Goal: Task Accomplishment & Management: Use online tool/utility

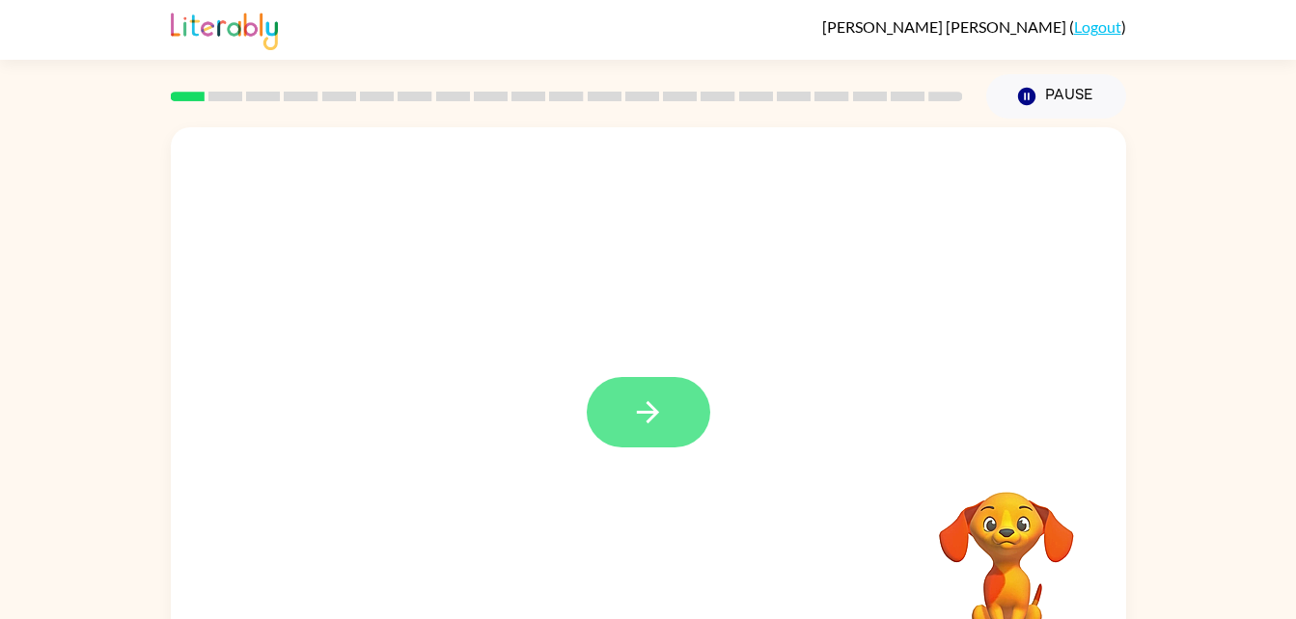
click at [666, 401] on button "button" at bounding box center [648, 412] width 123 height 70
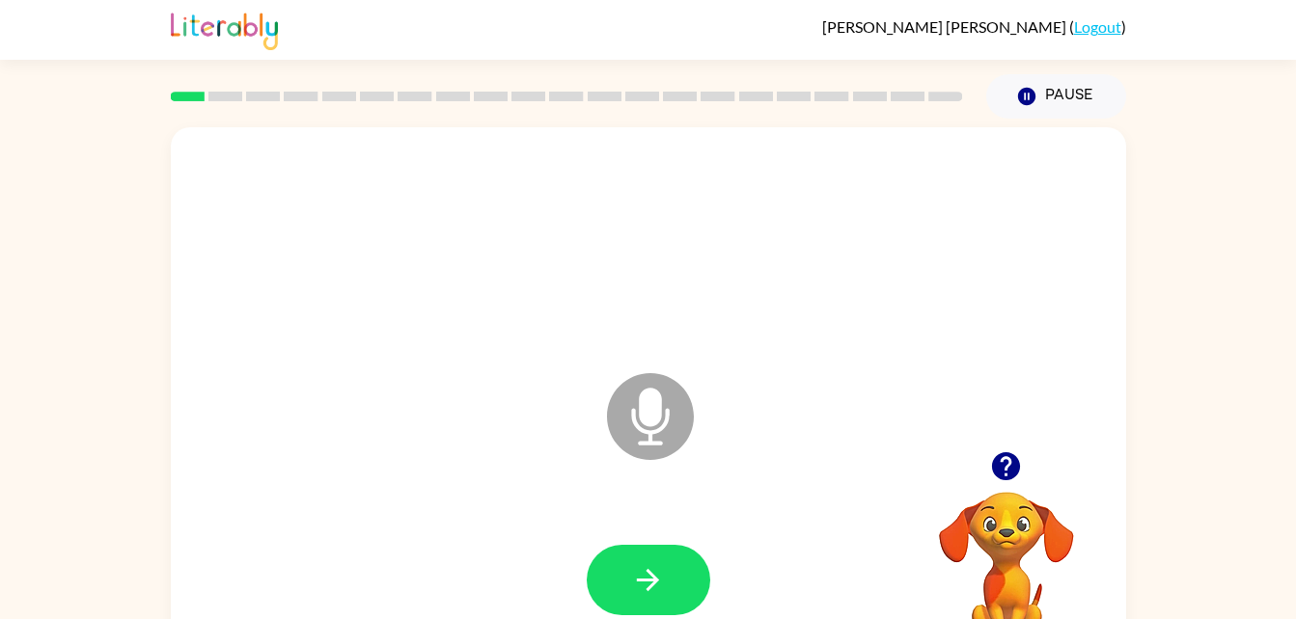
click at [655, 299] on div at bounding box center [648, 245] width 916 height 158
click at [998, 447] on button "button" at bounding box center [1005, 466] width 49 height 49
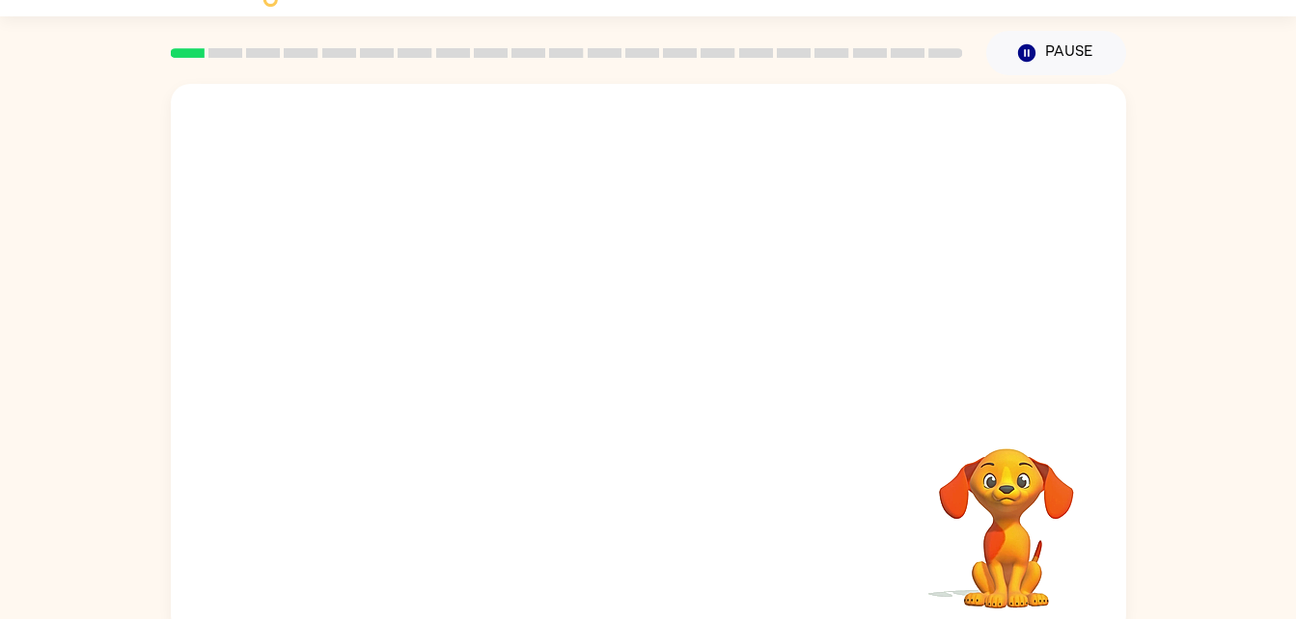
scroll to position [59, 0]
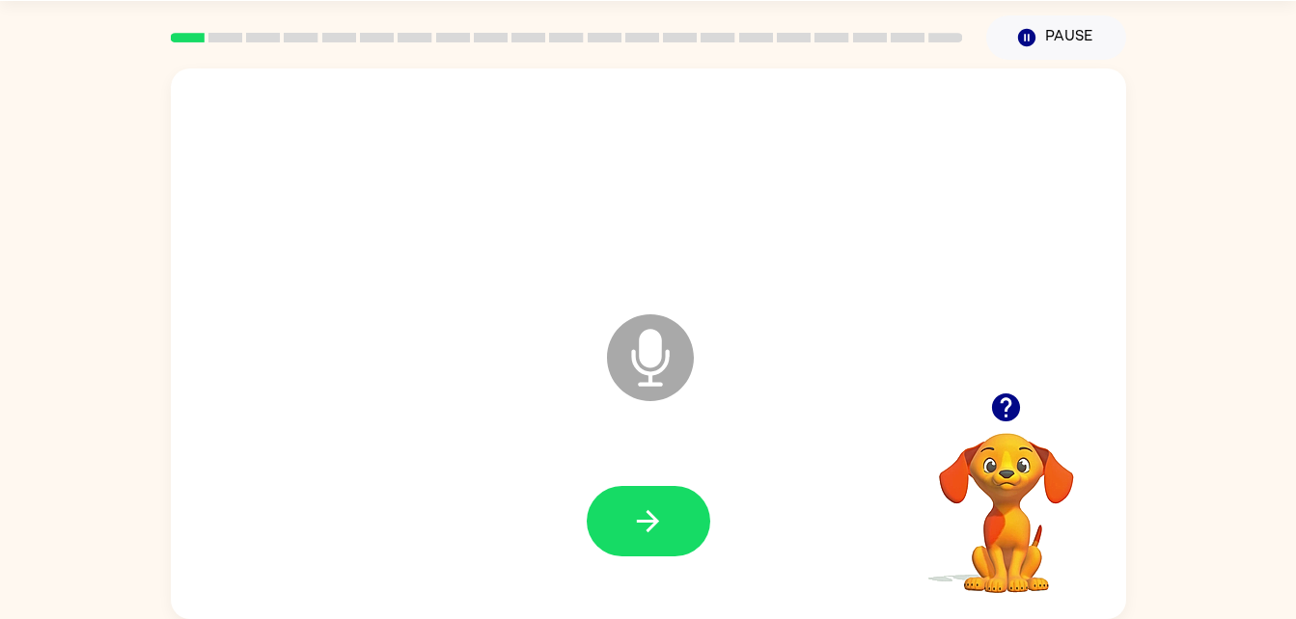
click at [641, 341] on icon "Microphone The Microphone is here when it is your turn to talk" at bounding box center [746, 382] width 289 height 145
click at [649, 347] on icon "Microphone The Microphone is here when it is your turn to talk" at bounding box center [746, 382] width 289 height 145
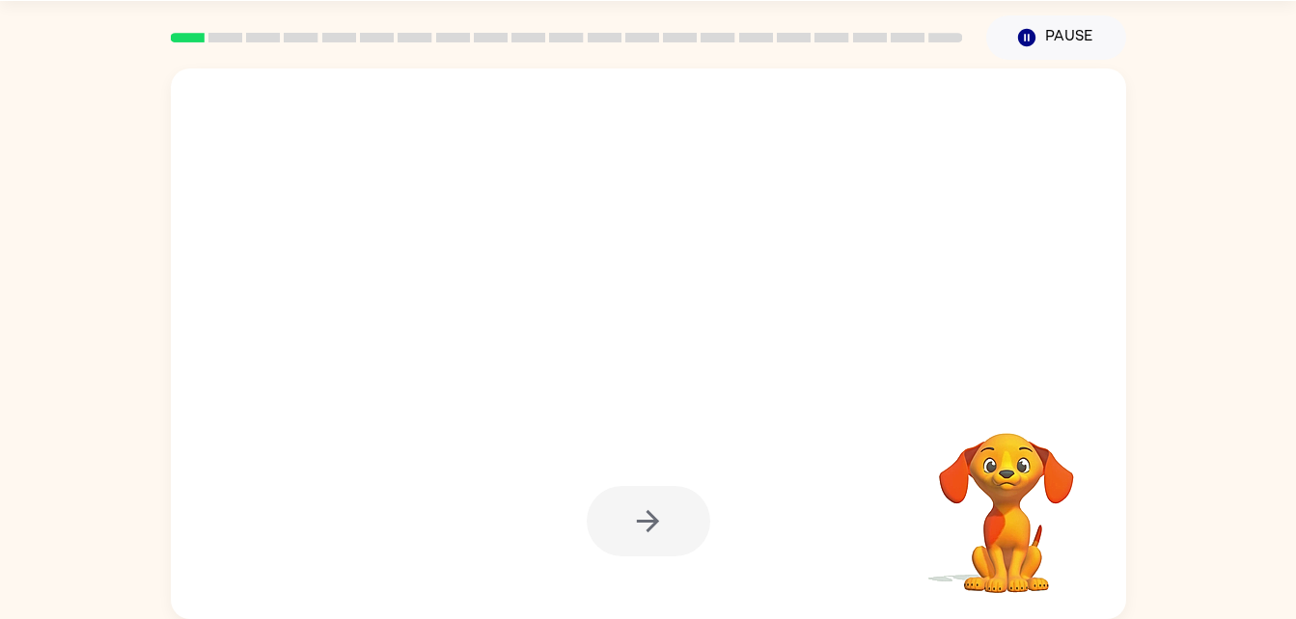
click at [629, 506] on div at bounding box center [648, 521] width 123 height 70
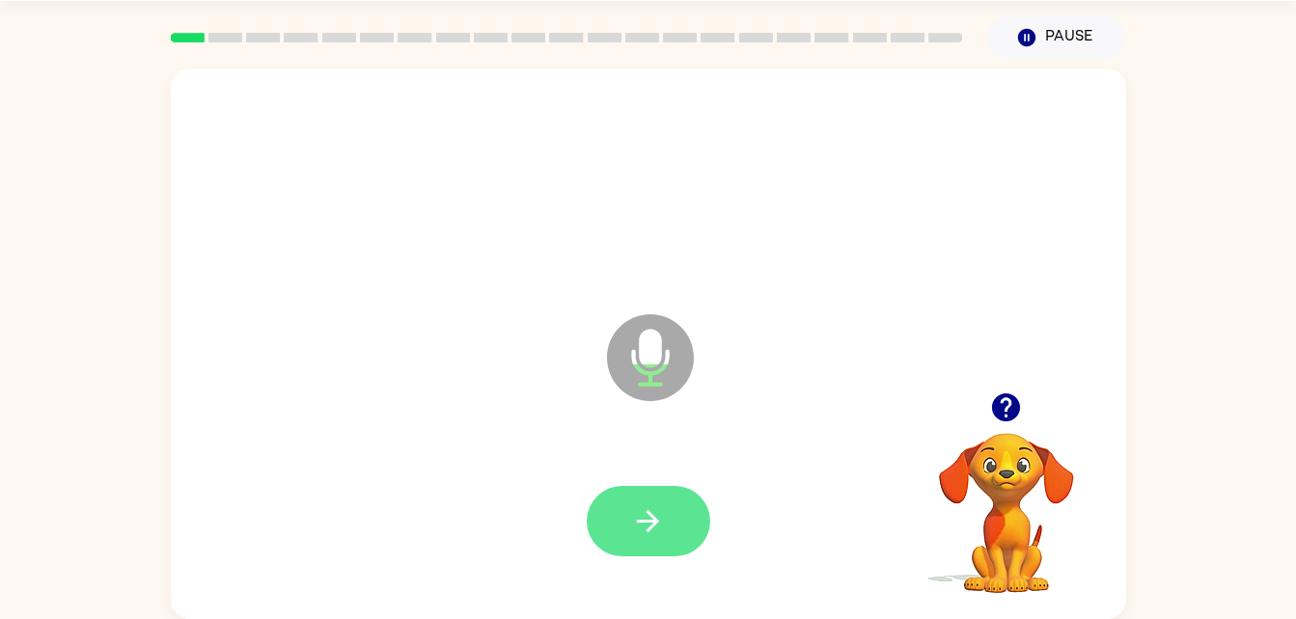
click at [663, 501] on button "button" at bounding box center [648, 521] width 123 height 70
click at [658, 511] on icon "button" at bounding box center [648, 522] width 34 height 34
click at [632, 544] on button "button" at bounding box center [648, 521] width 123 height 70
click at [647, 524] on icon "button" at bounding box center [648, 522] width 34 height 34
click at [642, 508] on icon "button" at bounding box center [648, 522] width 34 height 34
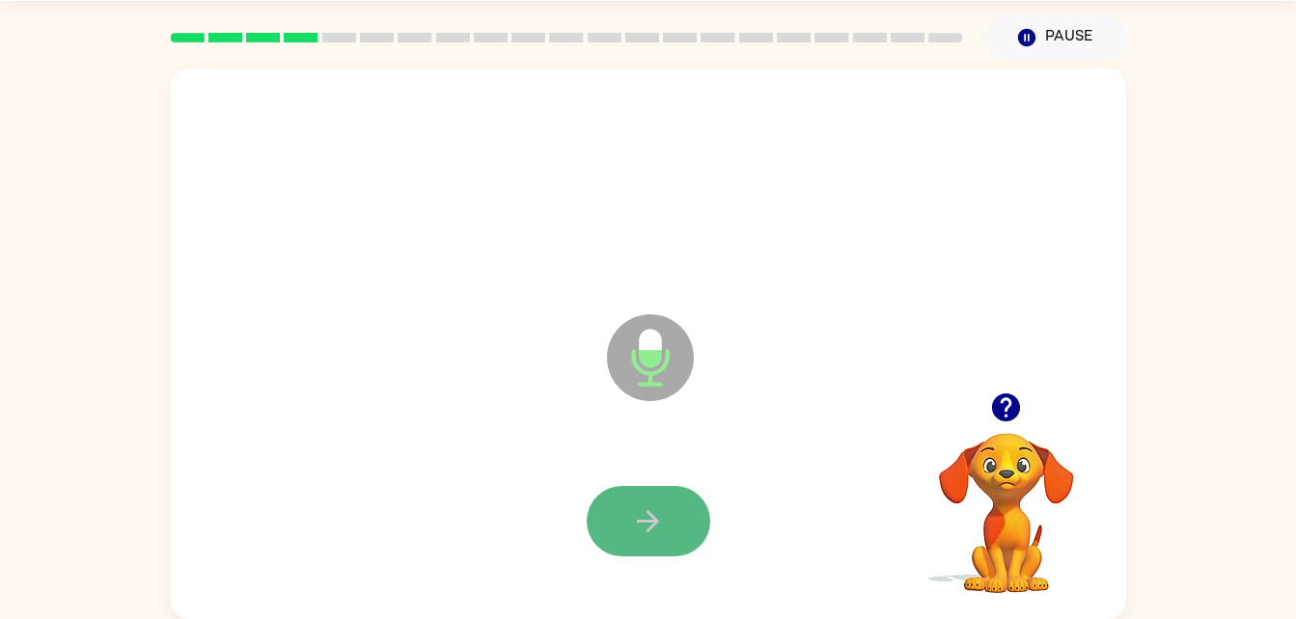
click at [642, 542] on button "button" at bounding box center [648, 521] width 123 height 70
click at [668, 522] on button "button" at bounding box center [648, 521] width 123 height 70
click at [688, 520] on button "button" at bounding box center [648, 521] width 123 height 70
click at [658, 499] on button "button" at bounding box center [648, 521] width 123 height 70
click at [605, 522] on button "button" at bounding box center [648, 521] width 123 height 70
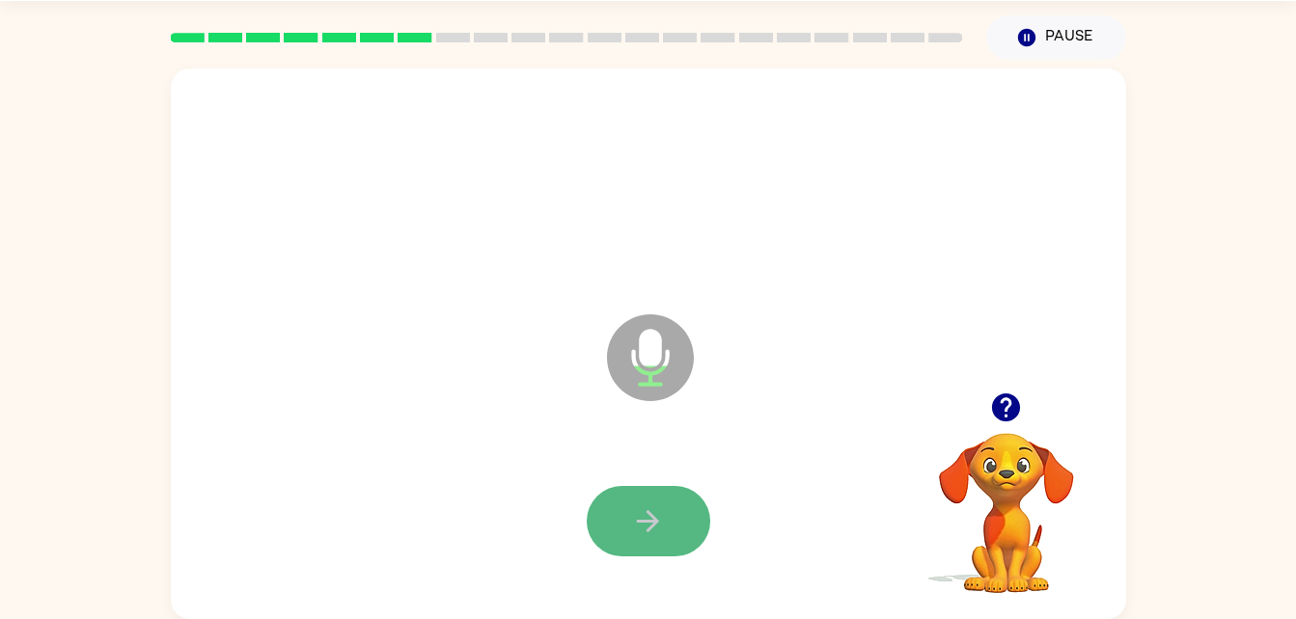
click at [664, 541] on button "button" at bounding box center [648, 521] width 123 height 70
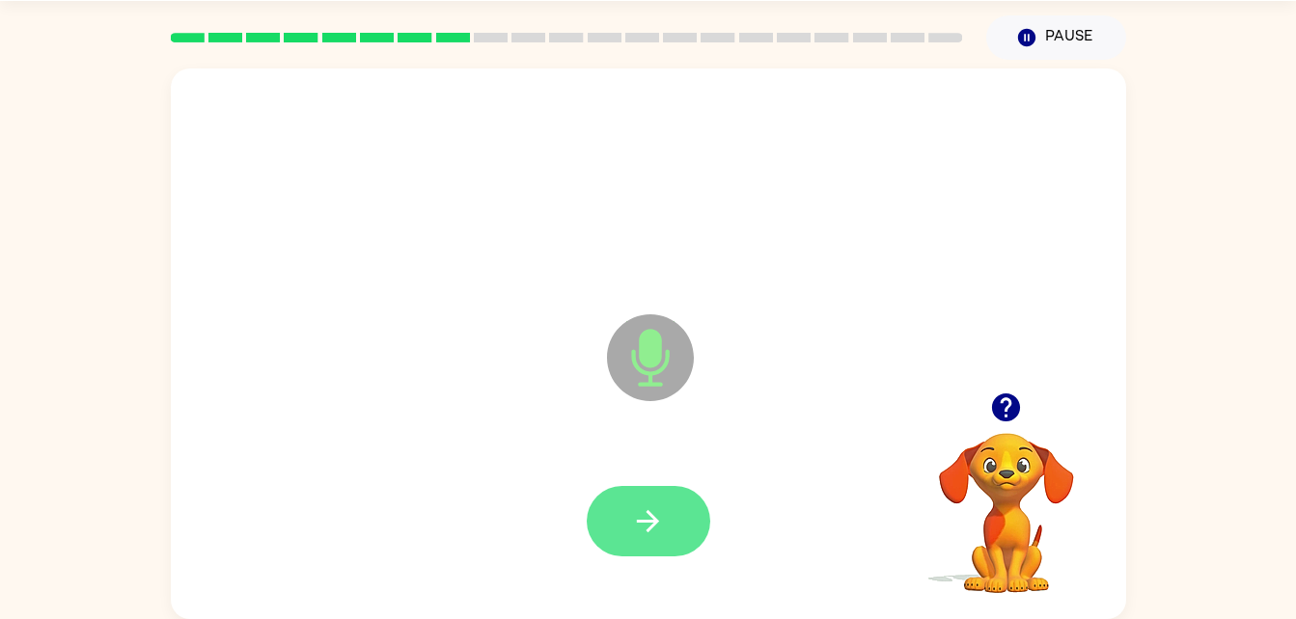
click at [670, 532] on button "button" at bounding box center [648, 521] width 123 height 70
click at [677, 538] on button "button" at bounding box center [648, 521] width 123 height 70
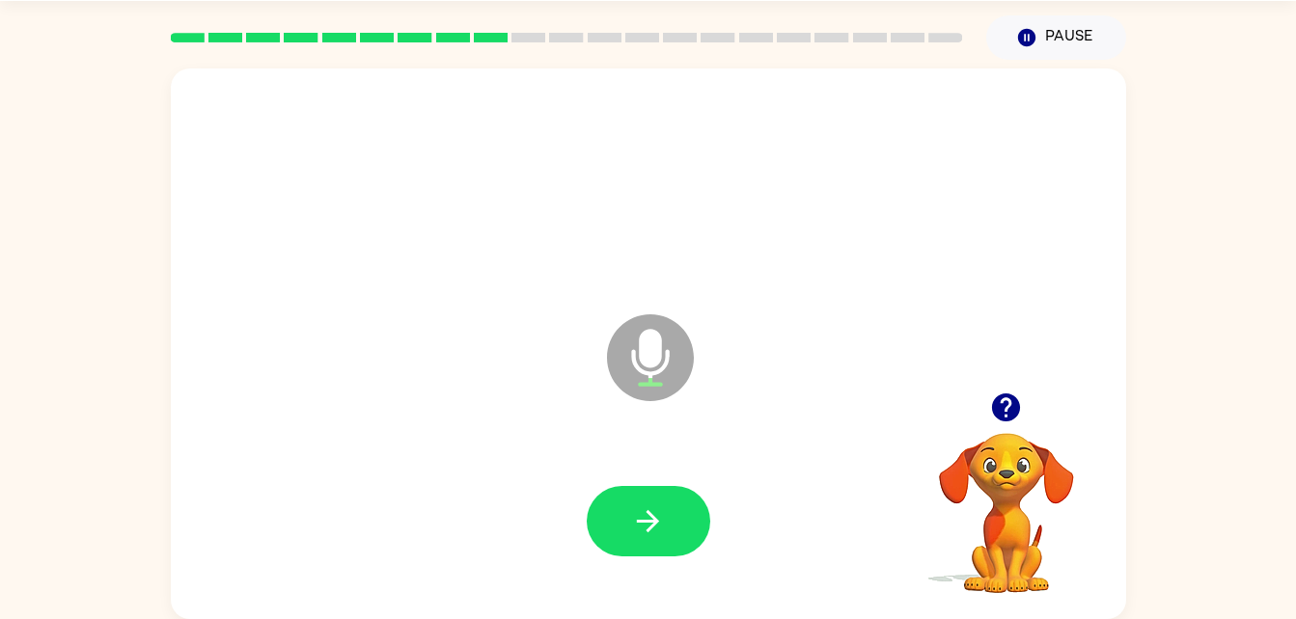
drag, startPoint x: 677, startPoint y: 538, endPoint x: 817, endPoint y: 219, distance: 348.6
click at [721, 527] on div at bounding box center [648, 522] width 916 height 158
click at [675, 510] on button "button" at bounding box center [648, 521] width 123 height 70
click at [640, 496] on button "button" at bounding box center [648, 521] width 123 height 70
click at [673, 515] on button "button" at bounding box center [648, 521] width 123 height 70
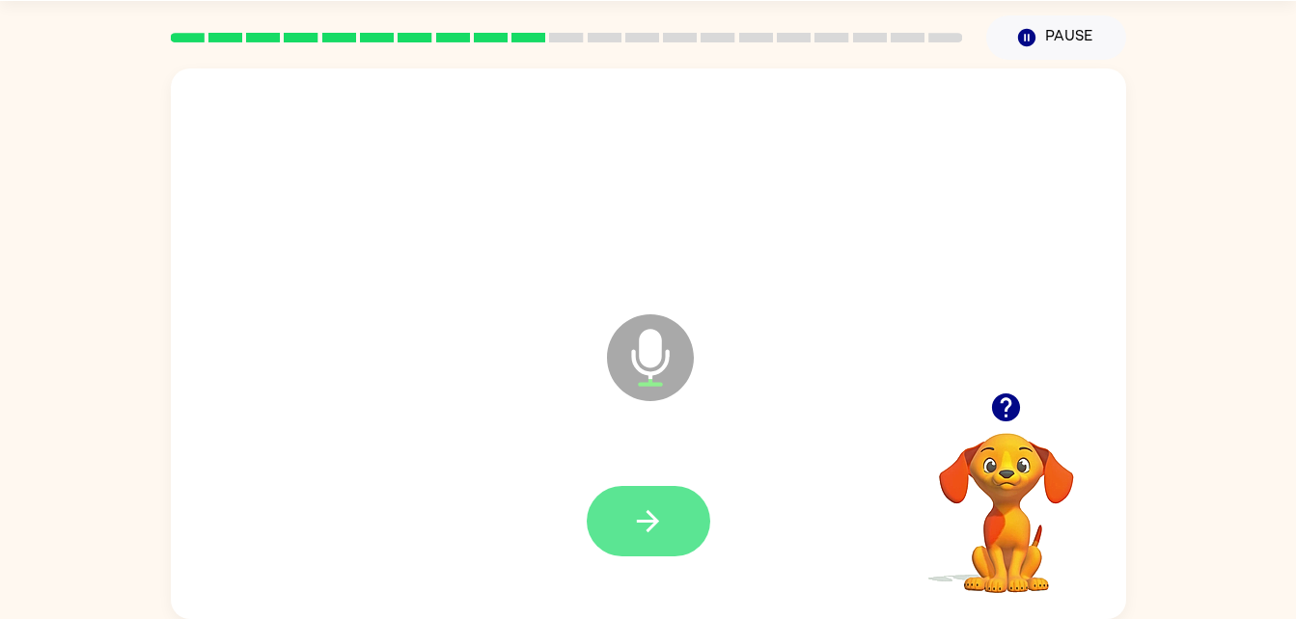
click at [667, 514] on button "button" at bounding box center [648, 521] width 123 height 70
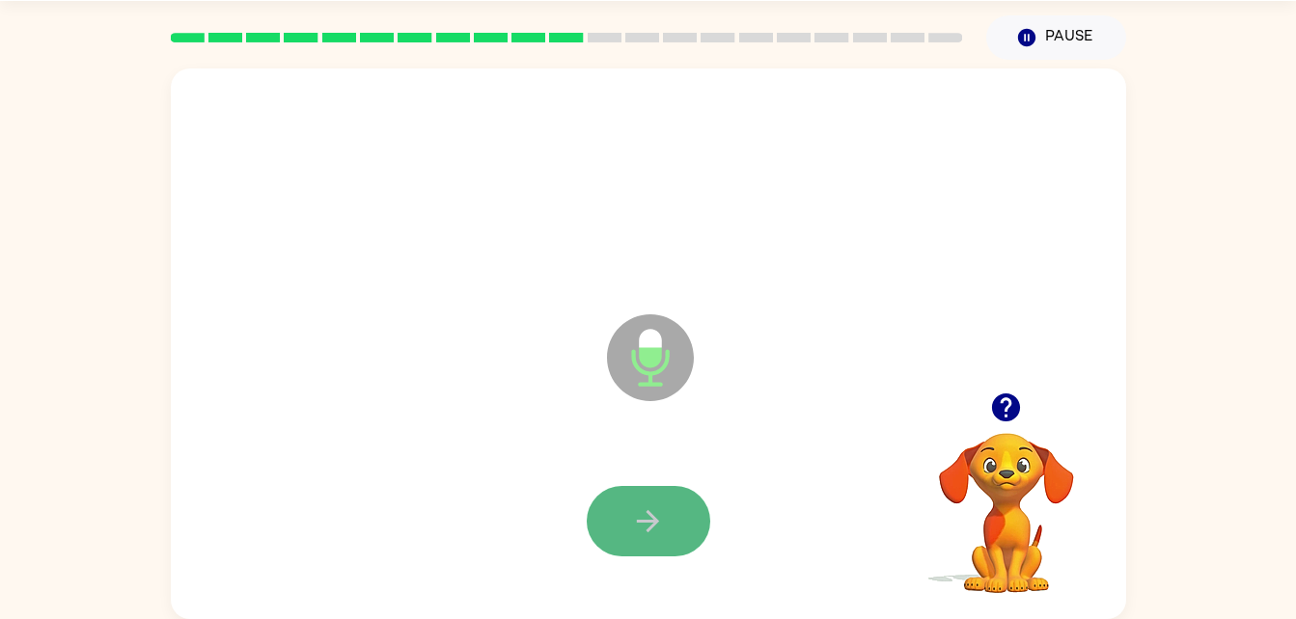
click at [706, 519] on button "button" at bounding box center [648, 521] width 123 height 70
click at [654, 556] on button "button" at bounding box center [648, 521] width 123 height 70
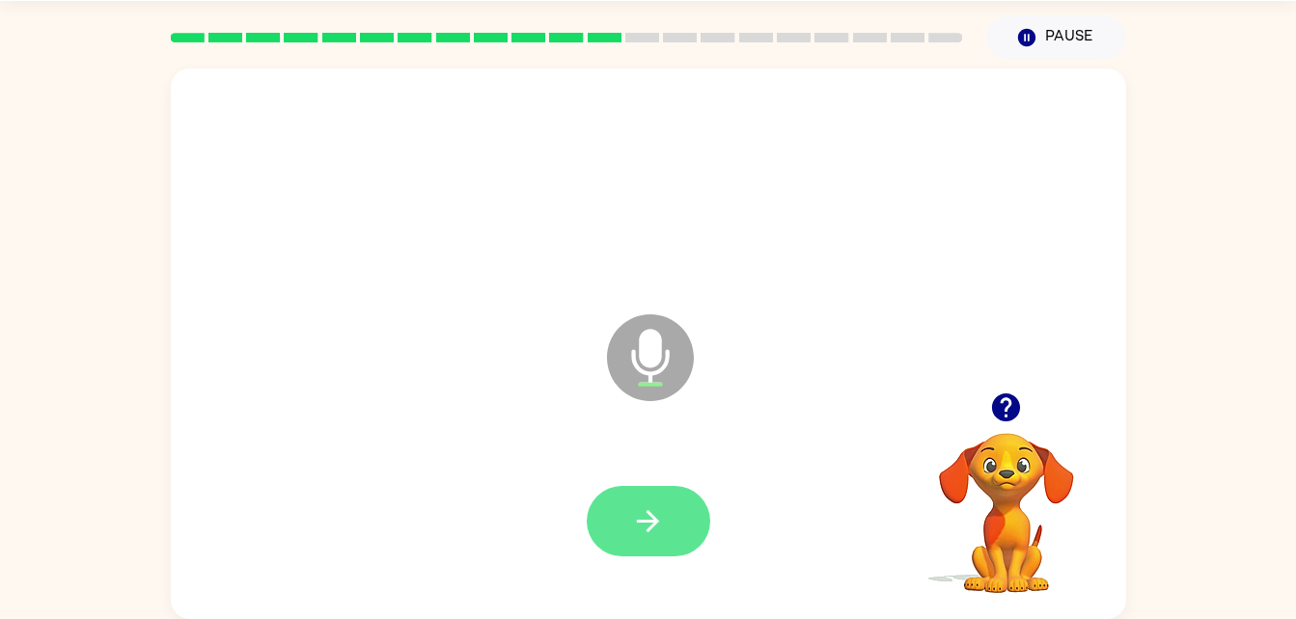
click at [664, 514] on icon "button" at bounding box center [648, 522] width 34 height 34
click at [645, 530] on icon "button" at bounding box center [648, 522] width 34 height 34
click at [639, 542] on button "button" at bounding box center [648, 521] width 123 height 70
click at [655, 531] on icon "button" at bounding box center [648, 522] width 34 height 34
click at [660, 523] on icon "button" at bounding box center [648, 522] width 34 height 34
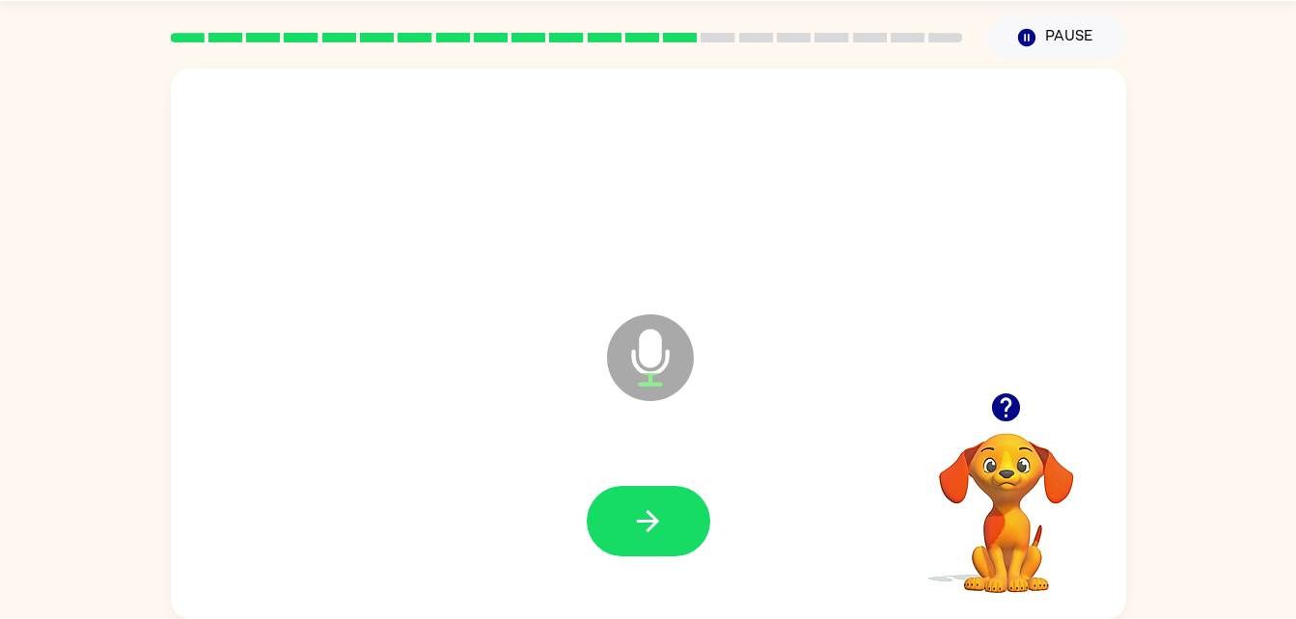
click at [996, 422] on icon "button" at bounding box center [1006, 408] width 34 height 34
click at [642, 537] on icon "button" at bounding box center [648, 522] width 34 height 34
click at [622, 504] on button "button" at bounding box center [648, 521] width 123 height 70
click at [664, 508] on icon "button" at bounding box center [648, 522] width 34 height 34
click at [658, 510] on icon "button" at bounding box center [648, 522] width 34 height 34
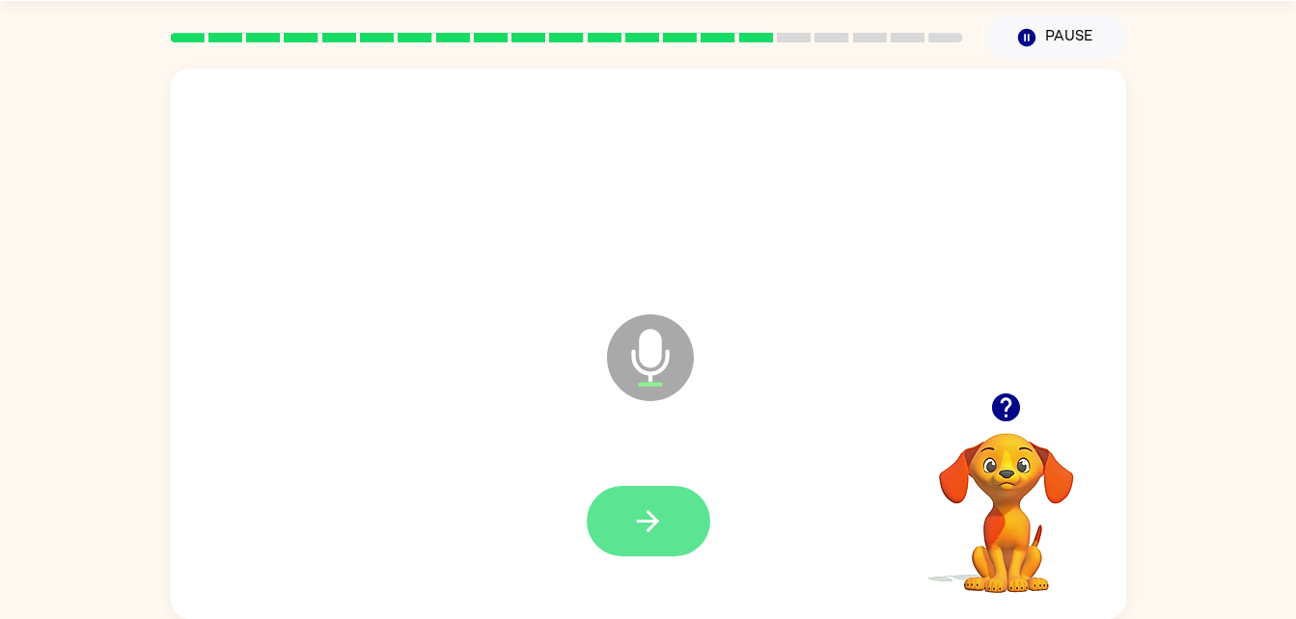
click at [673, 545] on button "button" at bounding box center [648, 521] width 123 height 70
click at [1000, 415] on icon "button" at bounding box center [1006, 408] width 28 height 28
click at [662, 517] on icon "button" at bounding box center [648, 522] width 34 height 34
click at [676, 522] on button "button" at bounding box center [648, 521] width 123 height 70
click at [989, 399] on icon "button" at bounding box center [1006, 408] width 34 height 34
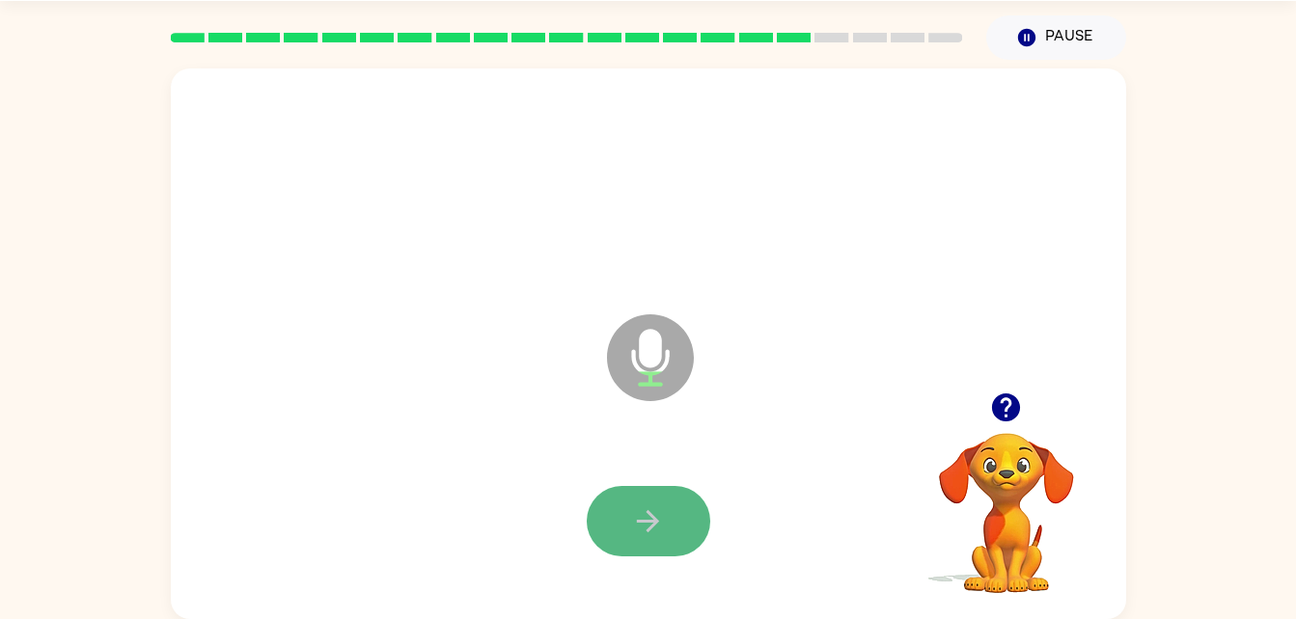
click at [627, 556] on button "button" at bounding box center [648, 521] width 123 height 70
click at [614, 529] on button "button" at bounding box center [648, 521] width 123 height 70
click at [1006, 401] on icon "button" at bounding box center [1006, 408] width 28 height 28
click at [657, 552] on button "button" at bounding box center [648, 521] width 123 height 70
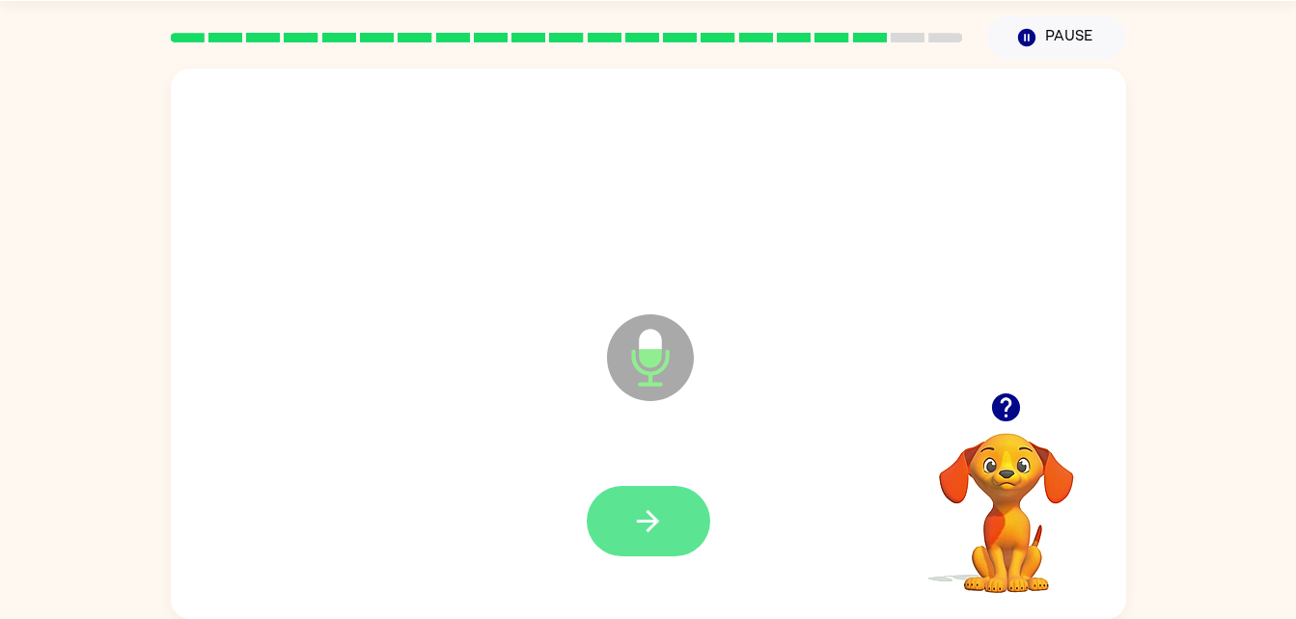
click at [634, 538] on button "button" at bounding box center [648, 521] width 123 height 70
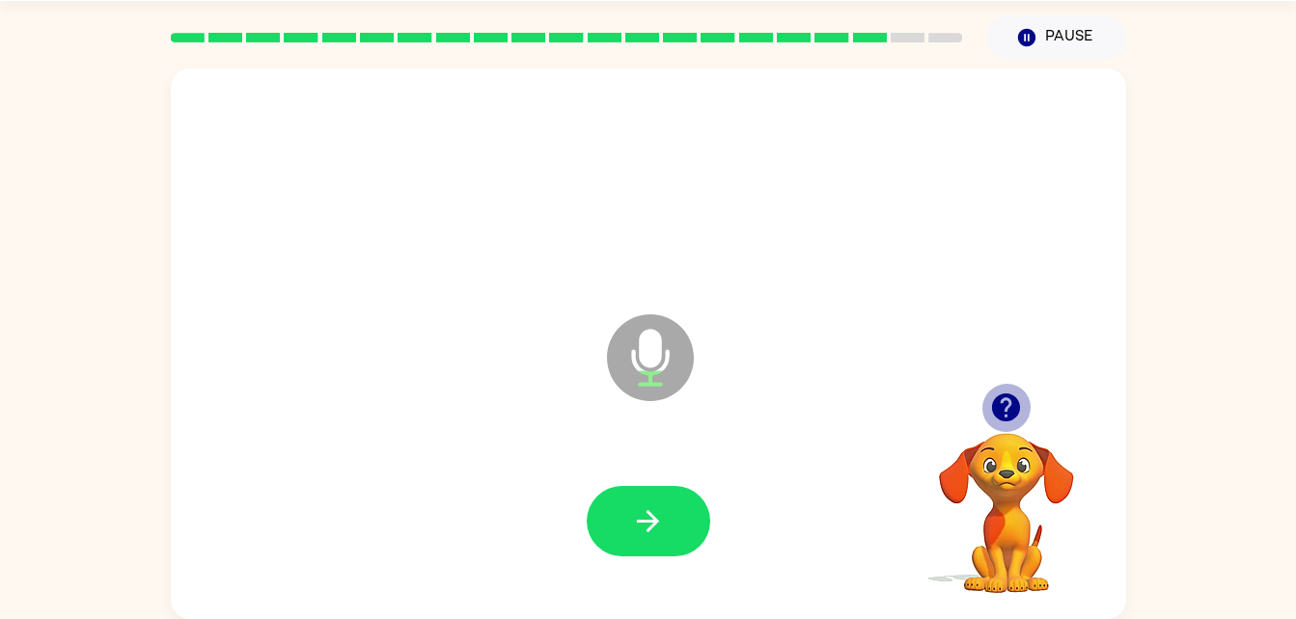
click at [1012, 394] on icon "button" at bounding box center [1006, 408] width 34 height 34
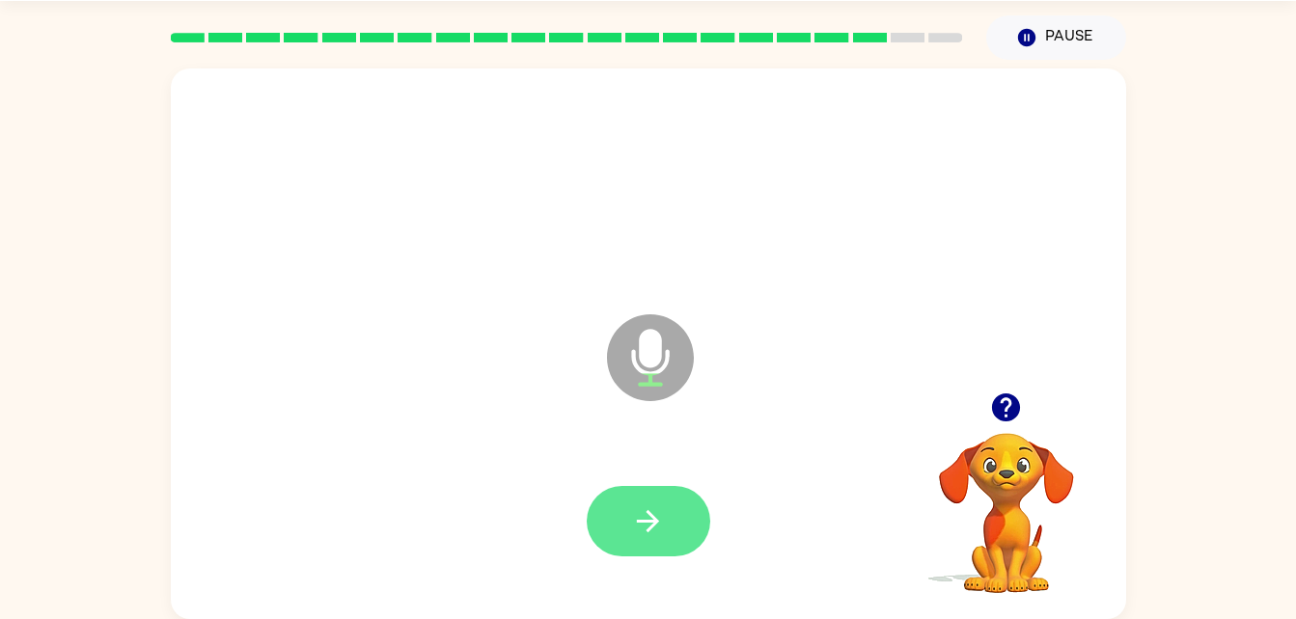
click at [654, 550] on button "button" at bounding box center [648, 521] width 123 height 70
click at [655, 535] on icon "button" at bounding box center [648, 522] width 34 height 34
click at [659, 532] on icon "button" at bounding box center [648, 522] width 34 height 34
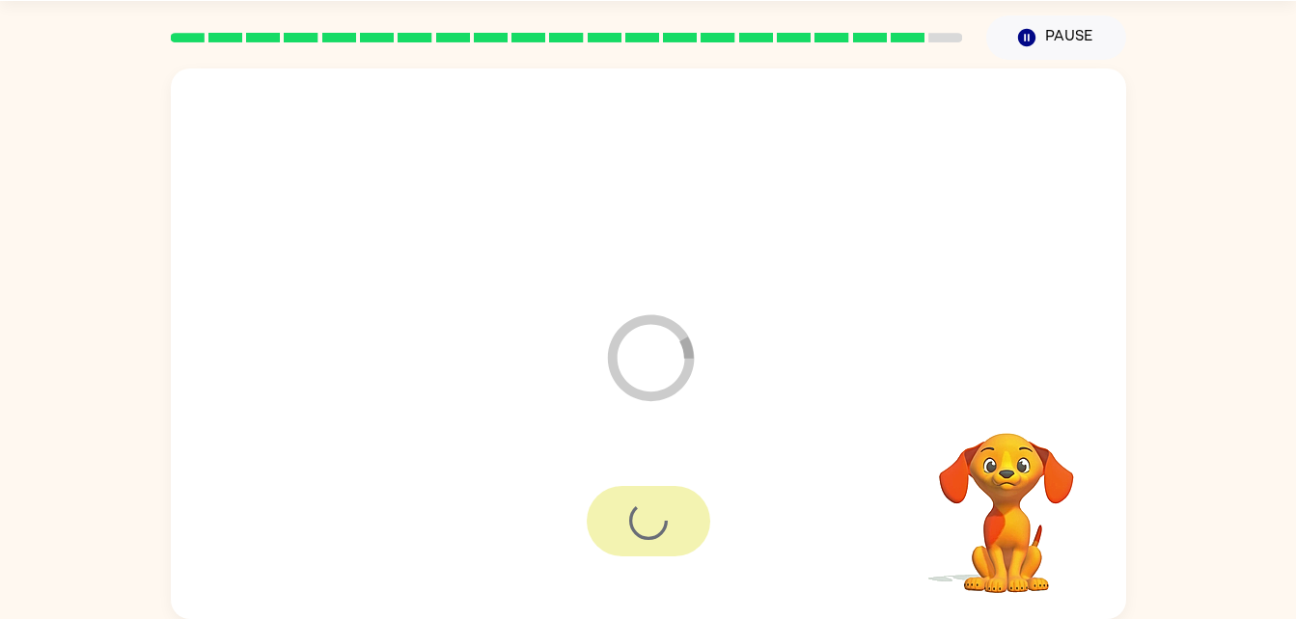
scroll to position [24, 0]
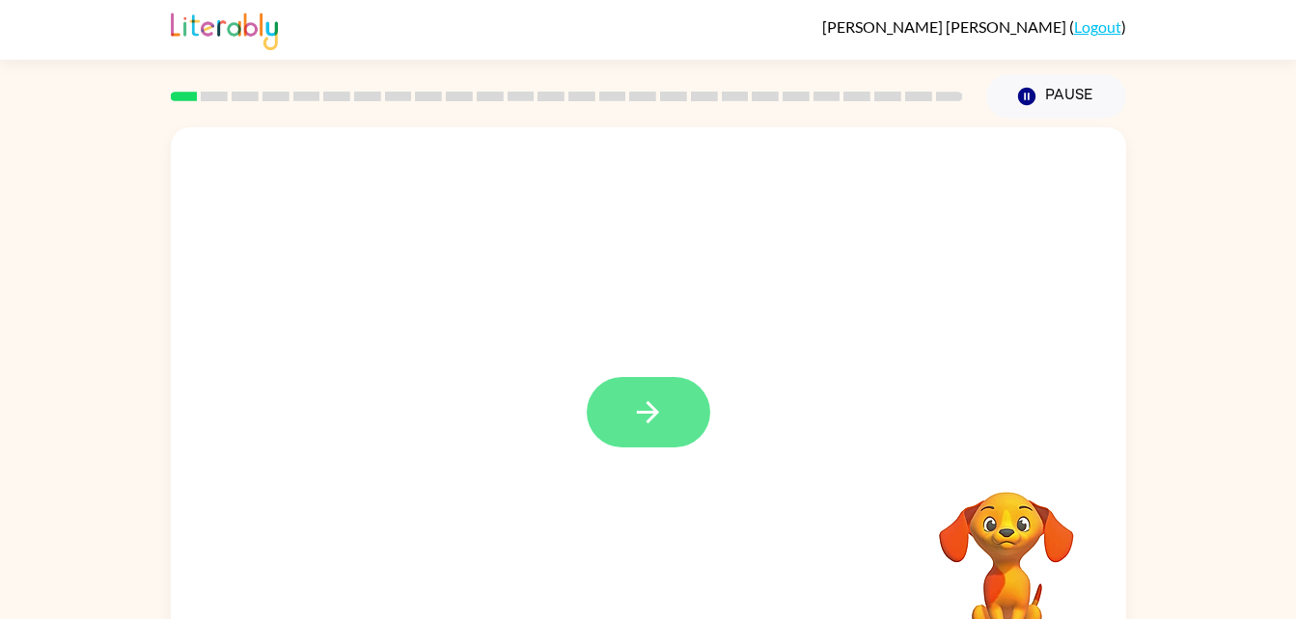
click at [706, 419] on button "button" at bounding box center [648, 412] width 123 height 70
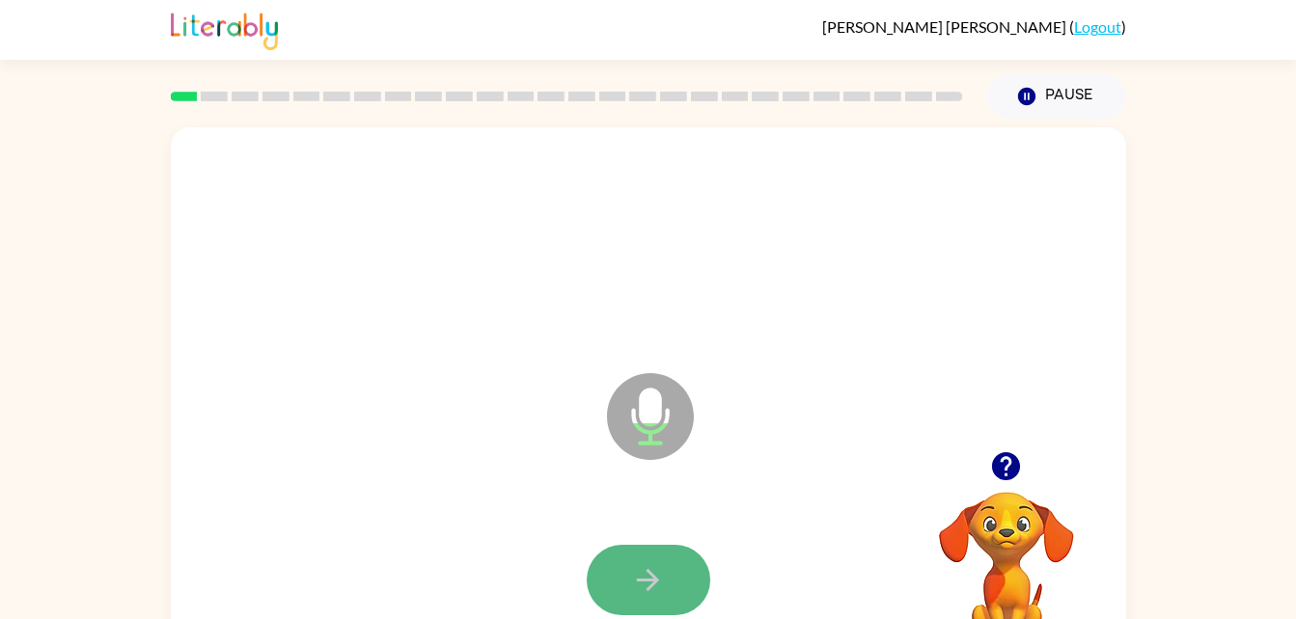
click at [684, 579] on button "button" at bounding box center [648, 580] width 123 height 70
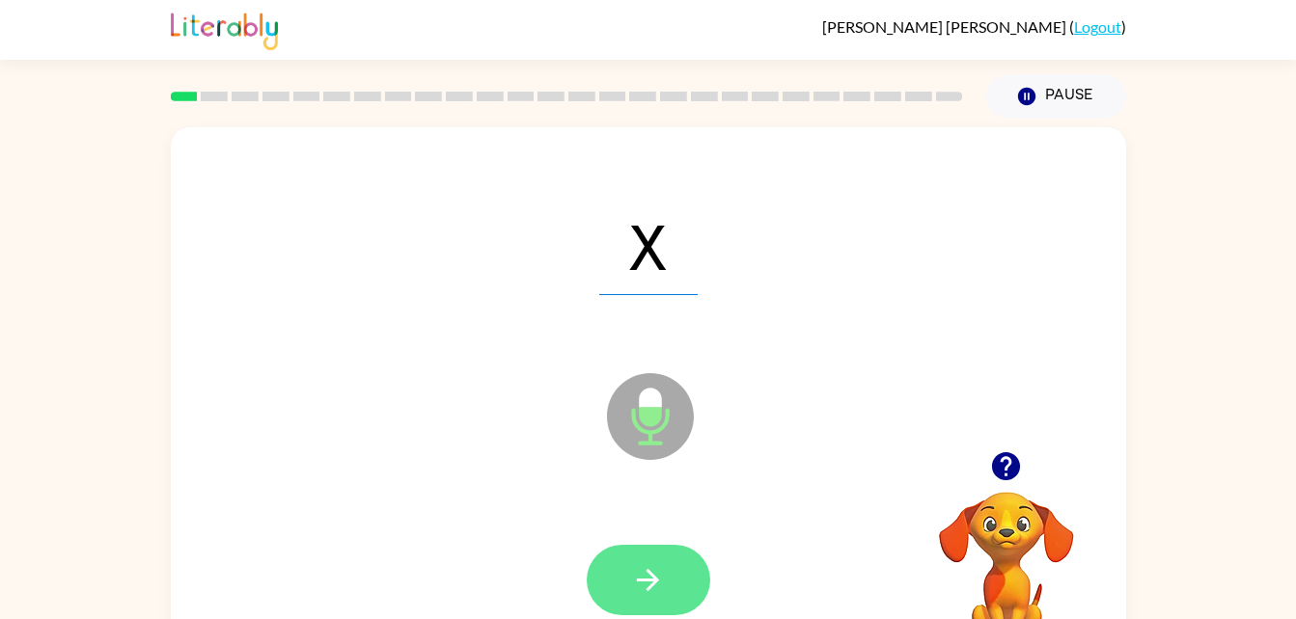
click at [671, 569] on button "button" at bounding box center [648, 580] width 123 height 70
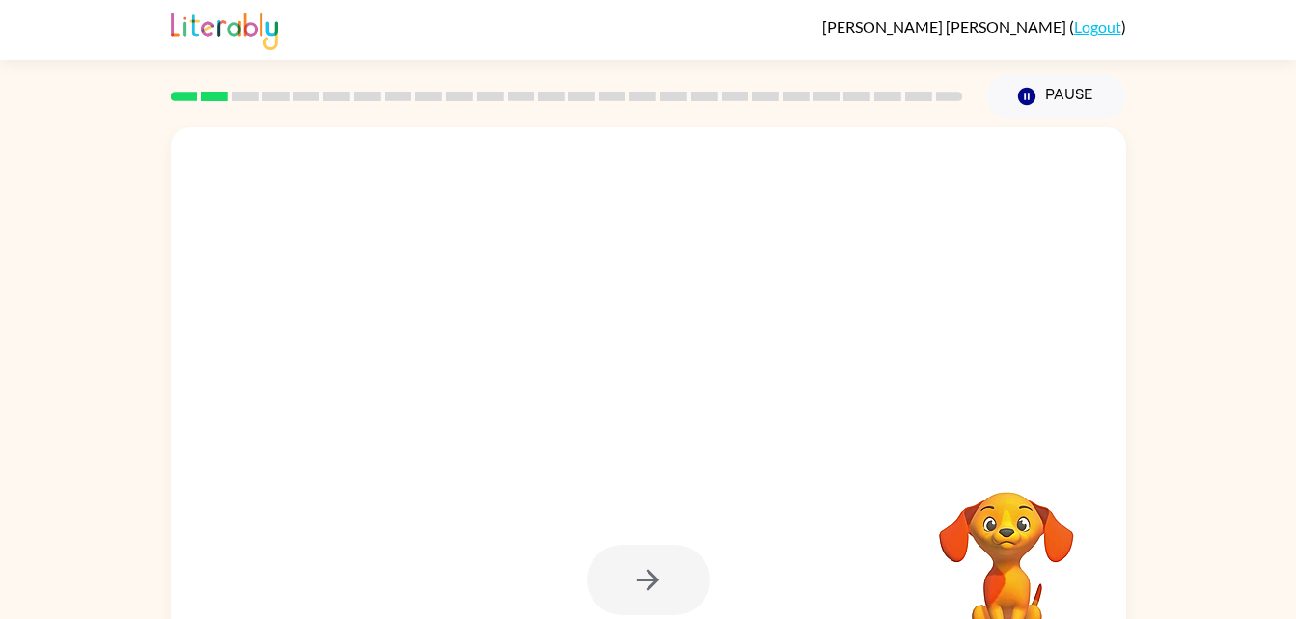
click at [1027, 447] on div "Your browser must support playing .mp4 files to use Literably. Please try using…" at bounding box center [648, 402] width 955 height 551
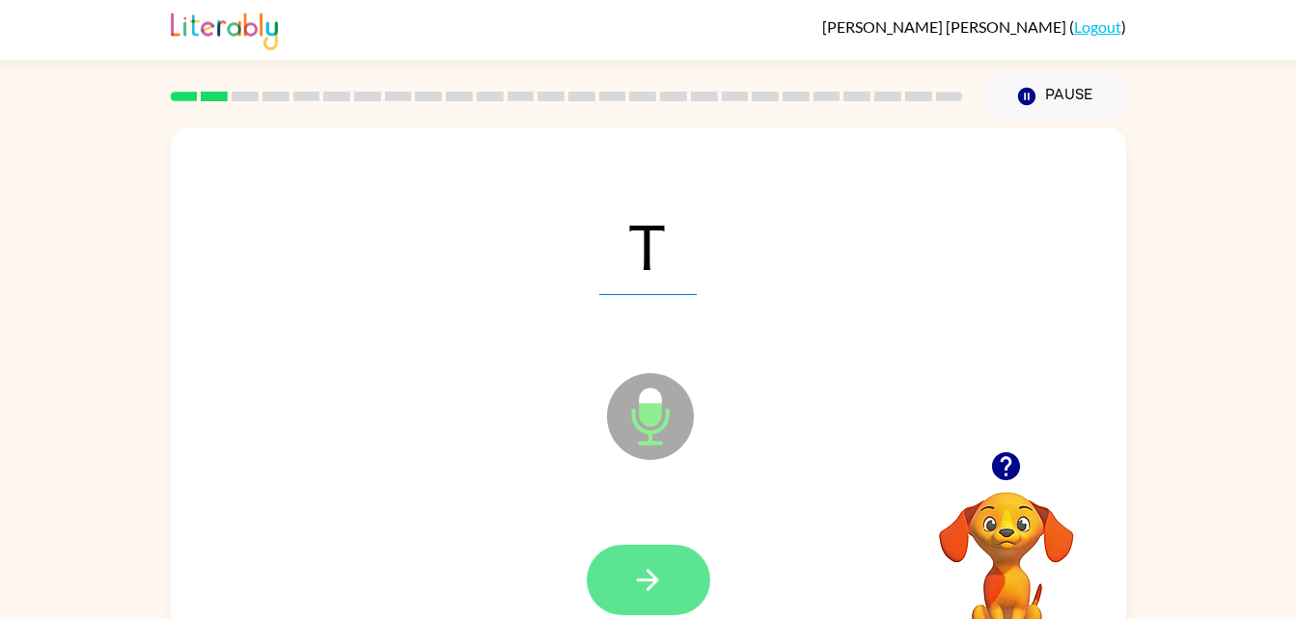
click at [690, 574] on button "button" at bounding box center [648, 580] width 123 height 70
click at [654, 590] on icon "button" at bounding box center [648, 580] width 34 height 34
click at [681, 557] on button "button" at bounding box center [648, 580] width 123 height 70
click at [636, 557] on button "button" at bounding box center [648, 580] width 123 height 70
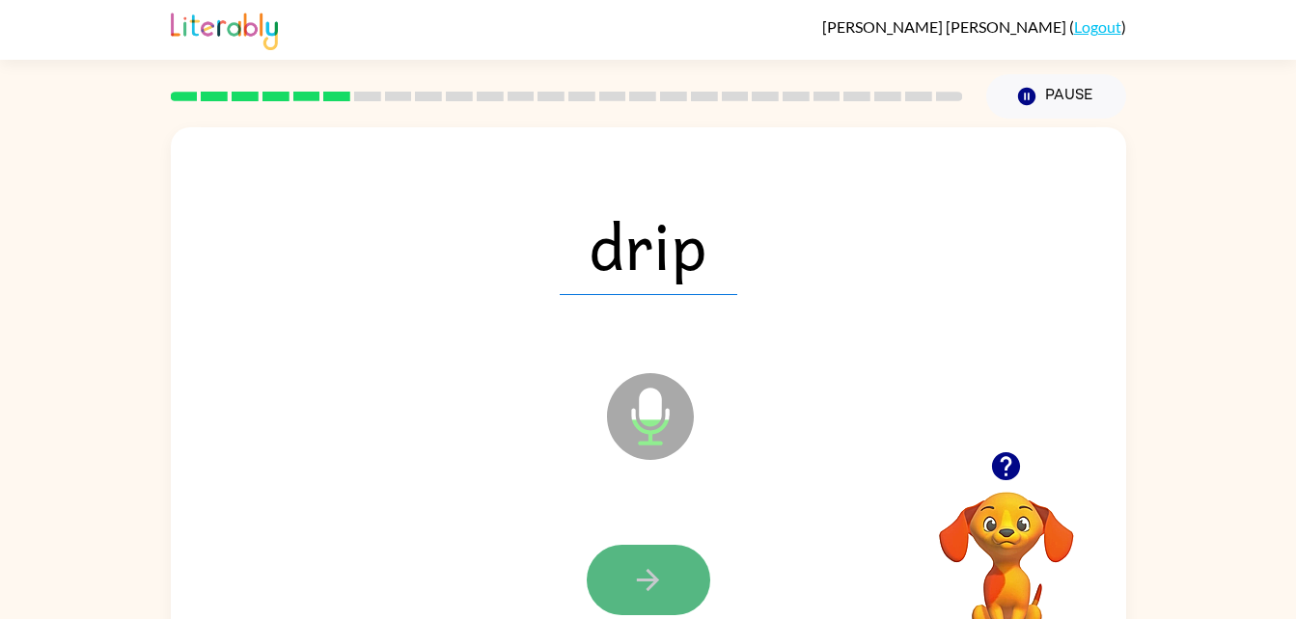
click at [599, 589] on button "button" at bounding box center [648, 580] width 123 height 70
click at [698, 584] on button "button" at bounding box center [648, 580] width 123 height 70
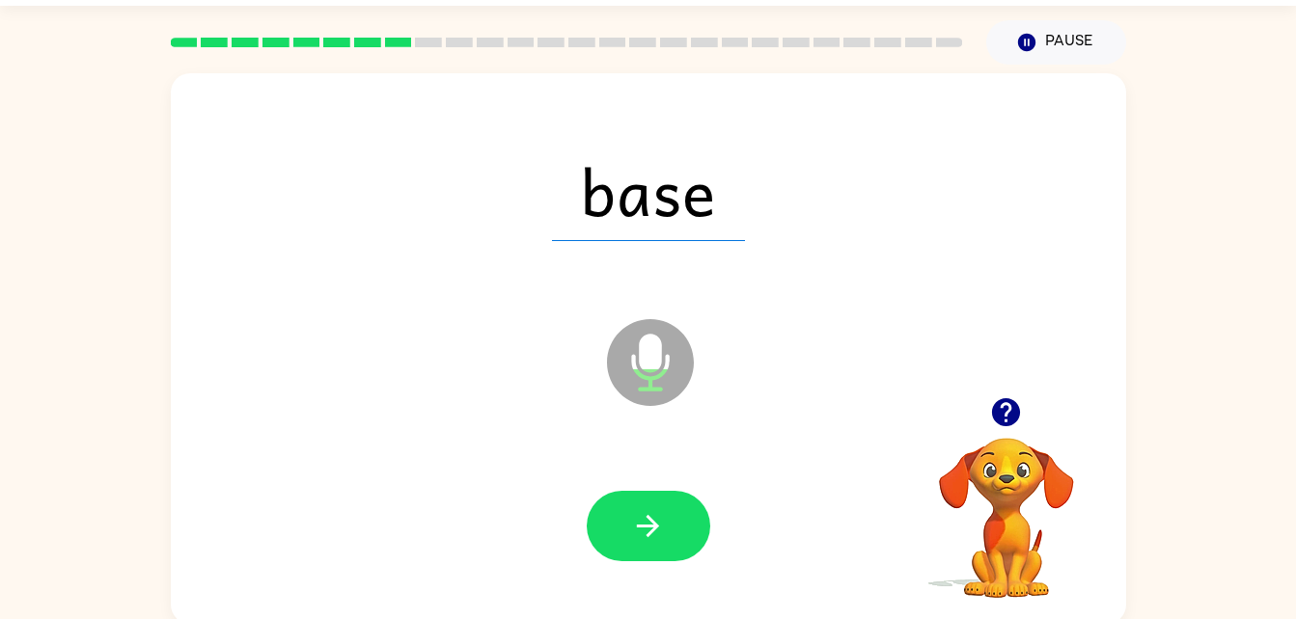
scroll to position [59, 0]
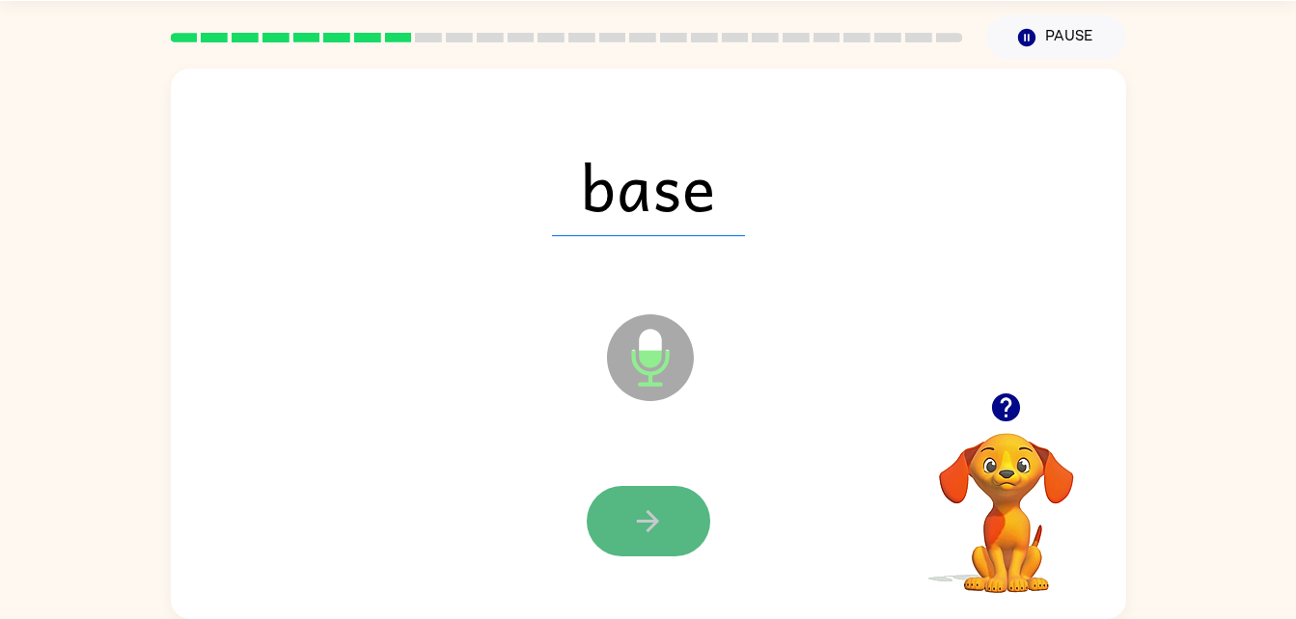
click at [663, 527] on icon "button" at bounding box center [648, 522] width 34 height 34
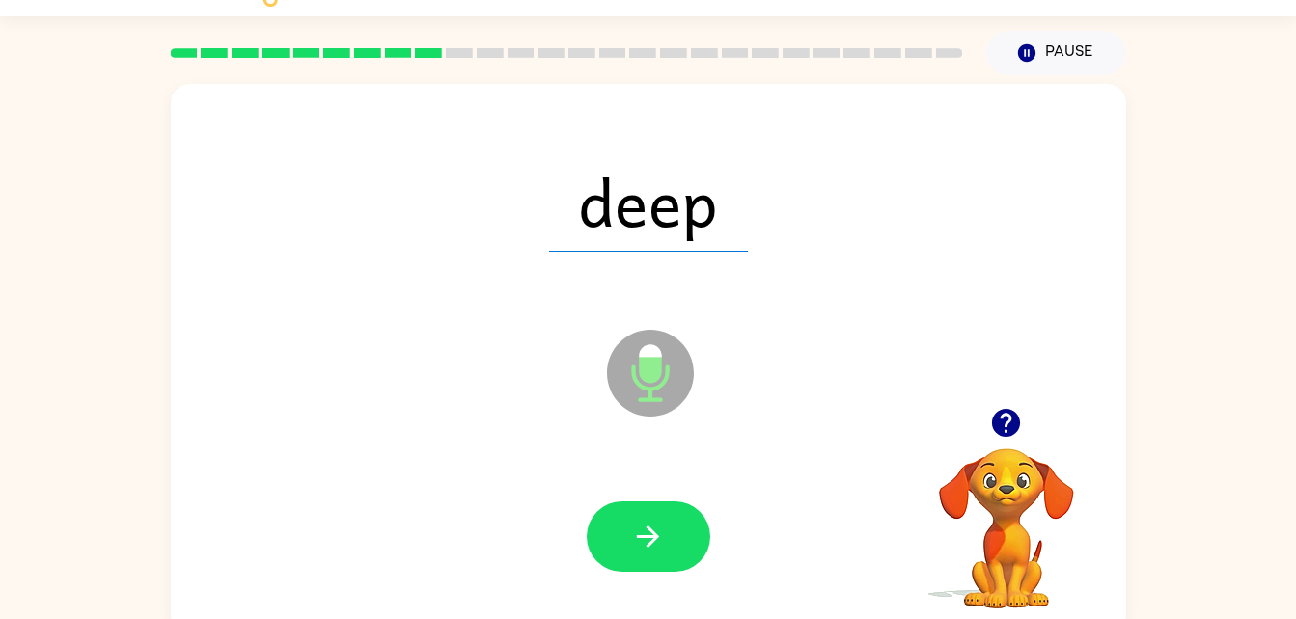
scroll to position [45, 0]
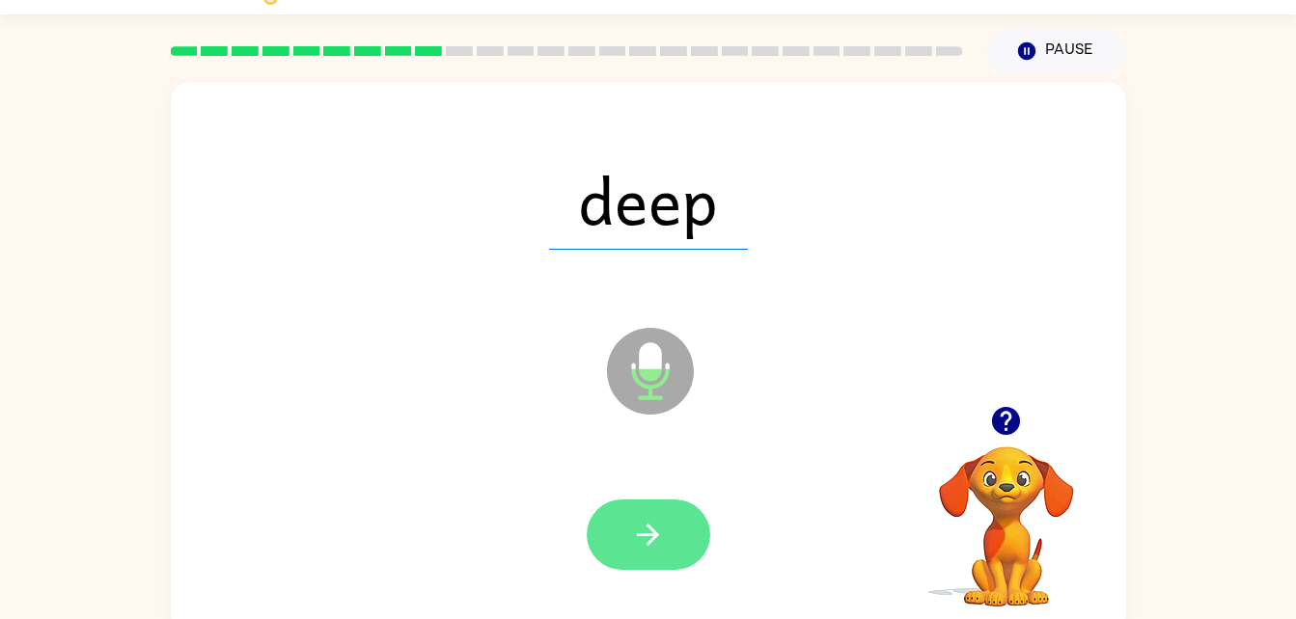
click at [634, 534] on icon "button" at bounding box center [648, 535] width 34 height 34
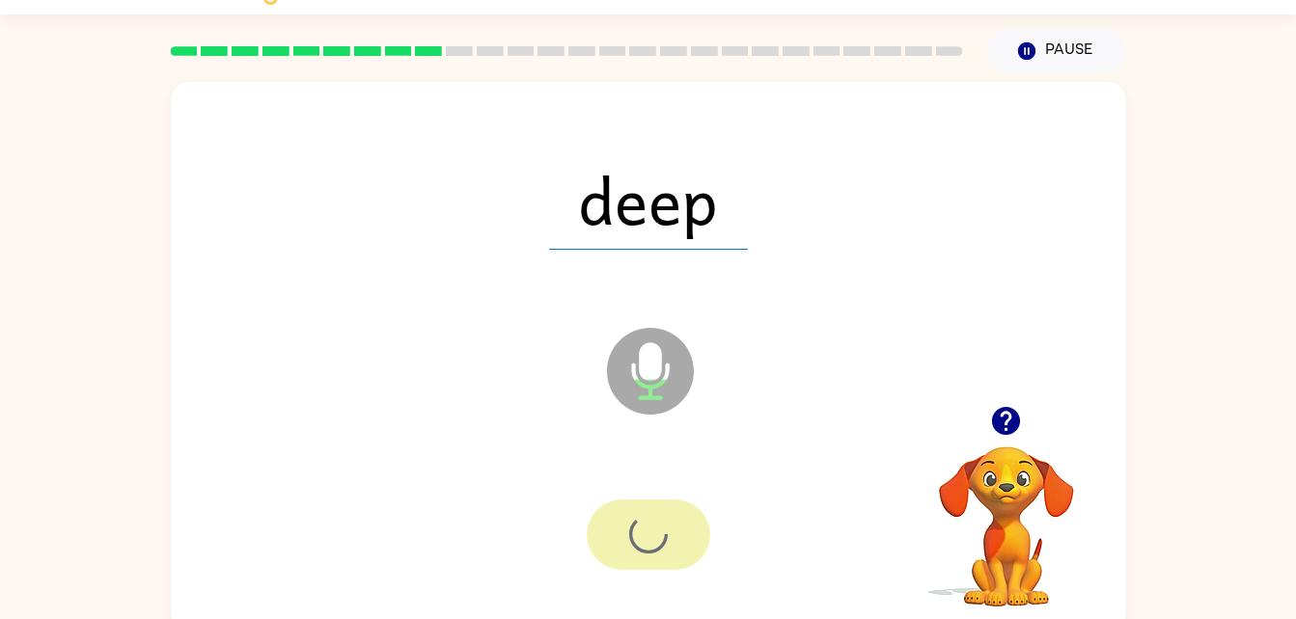
click at [666, 540] on div at bounding box center [648, 535] width 123 height 70
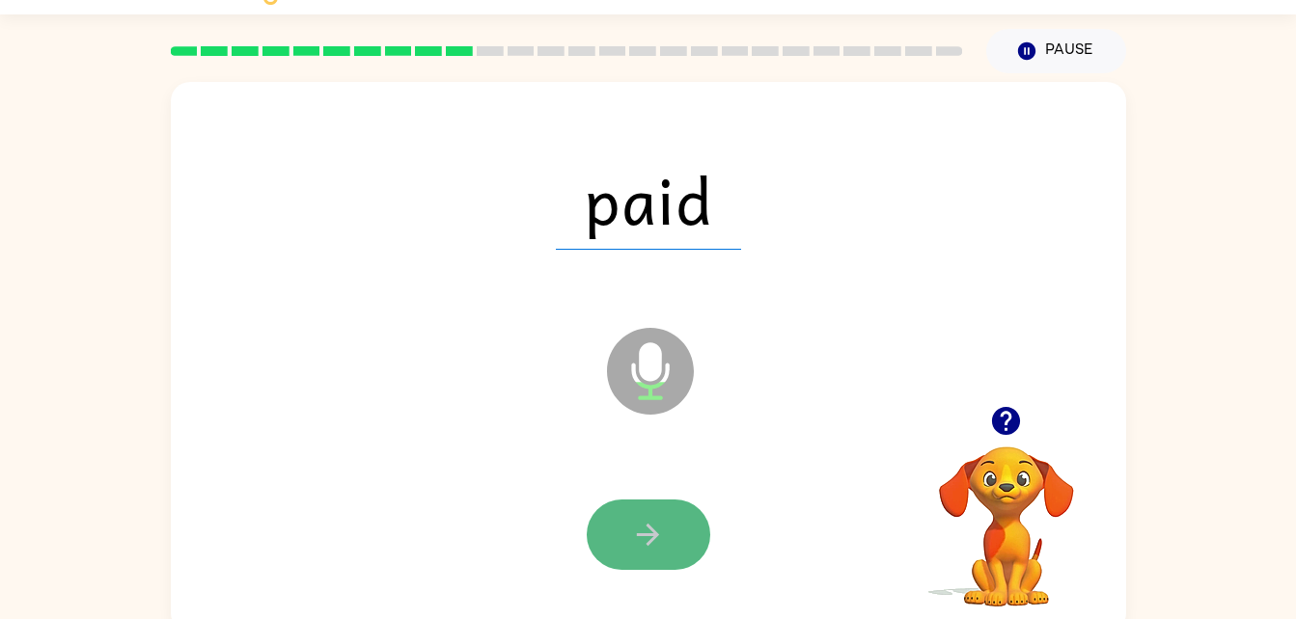
click at [660, 563] on button "button" at bounding box center [648, 535] width 123 height 70
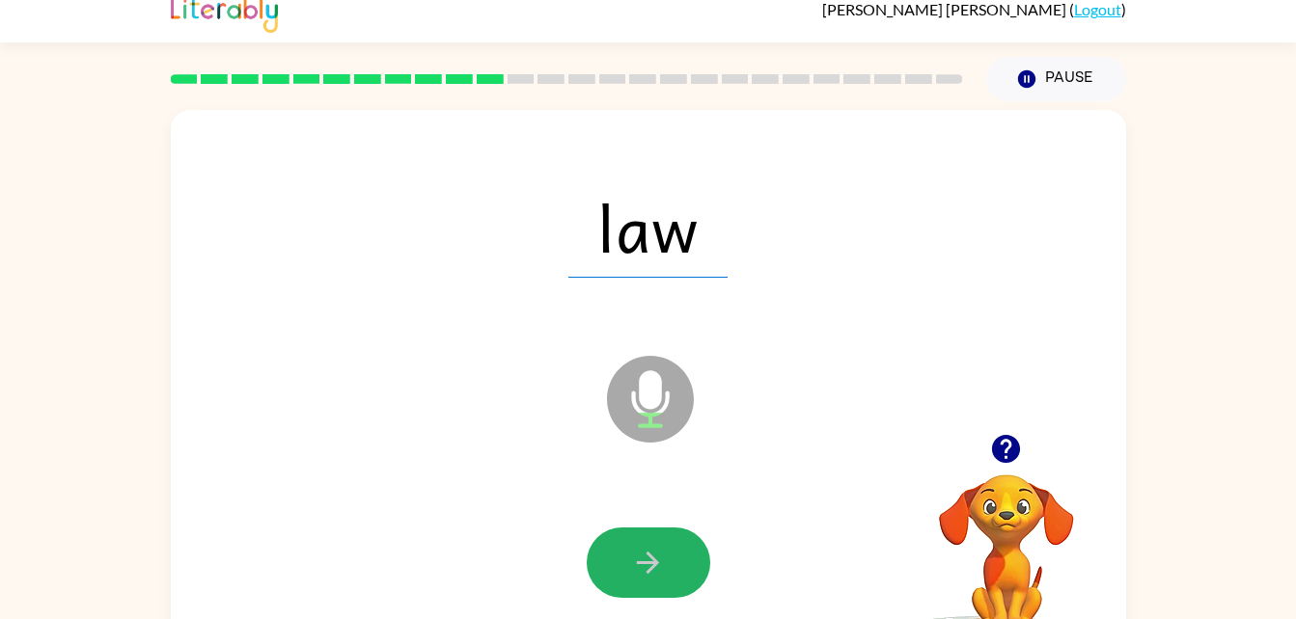
scroll to position [15, 0]
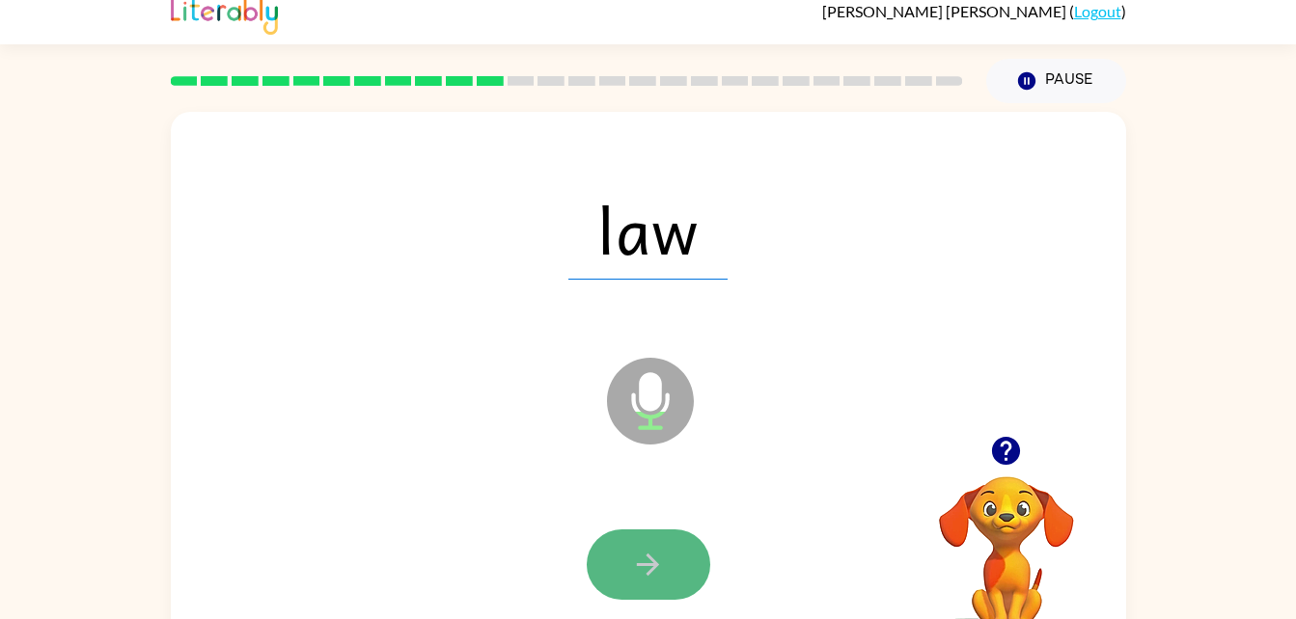
click at [664, 561] on icon "button" at bounding box center [648, 565] width 34 height 34
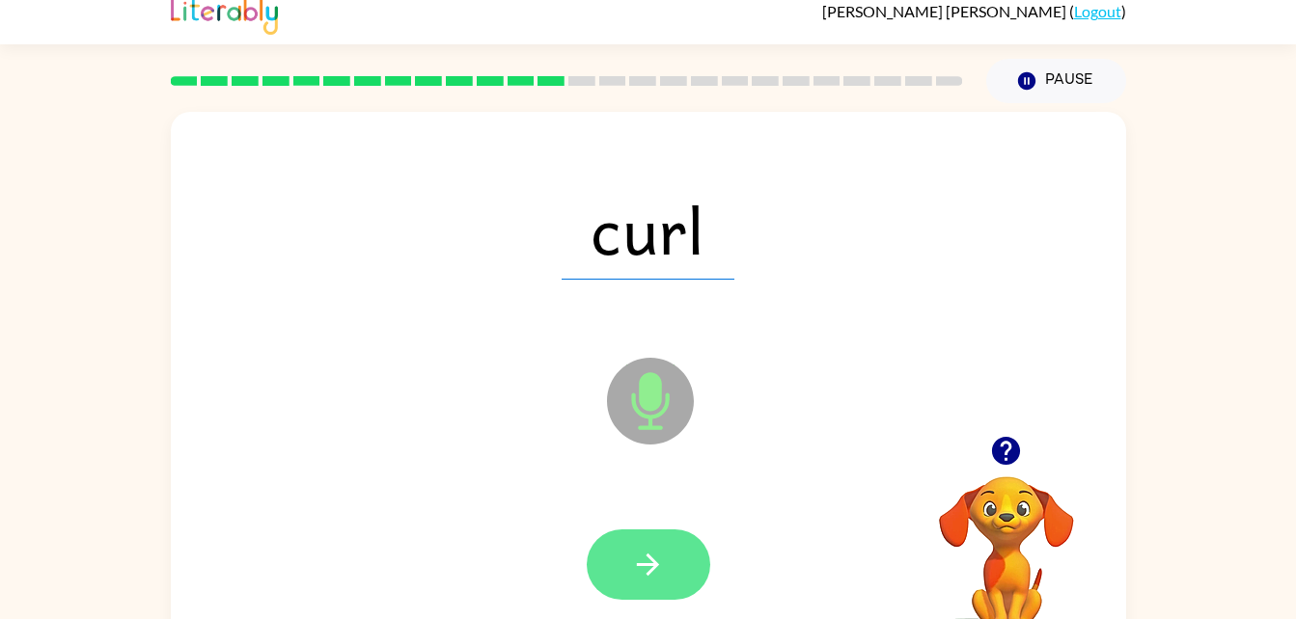
click at [658, 557] on icon "button" at bounding box center [648, 565] width 34 height 34
click at [635, 532] on button "button" at bounding box center [648, 565] width 123 height 70
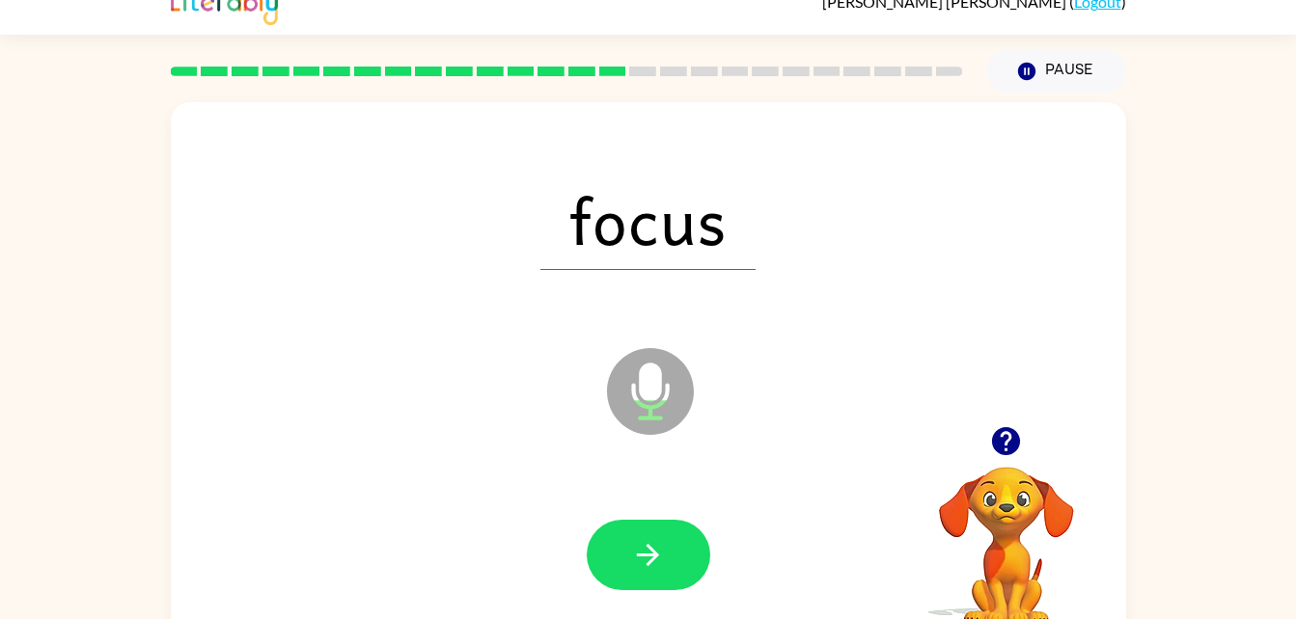
scroll to position [27, 0]
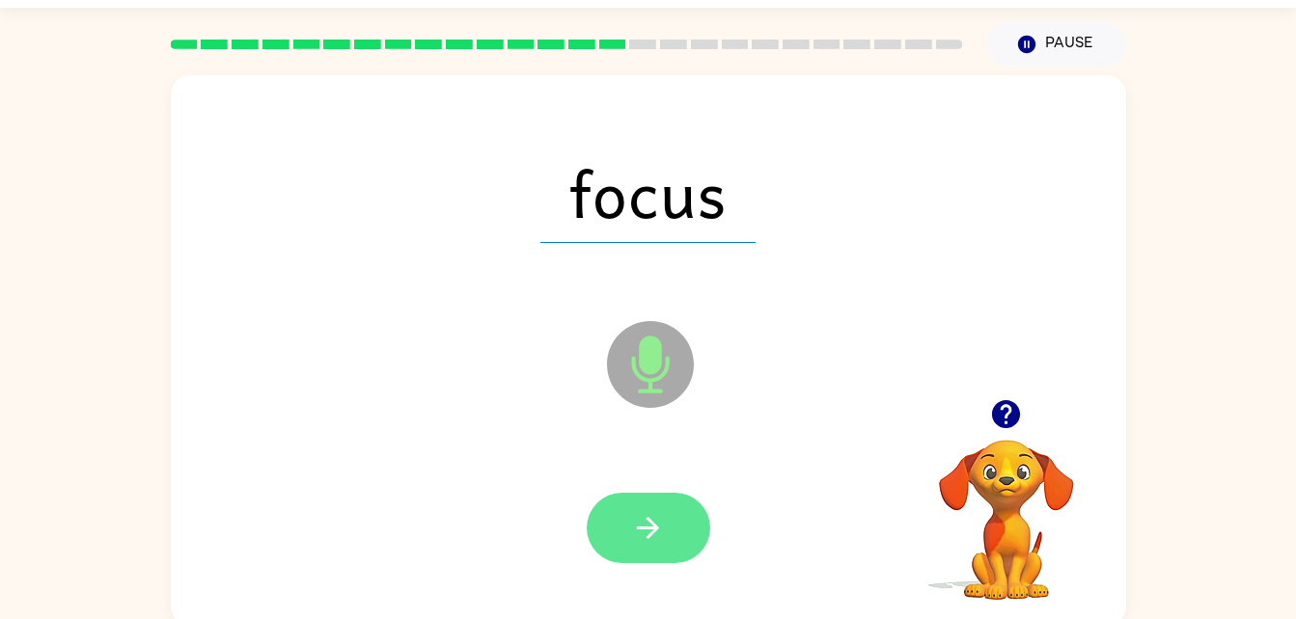
click at [675, 537] on button "button" at bounding box center [648, 528] width 123 height 70
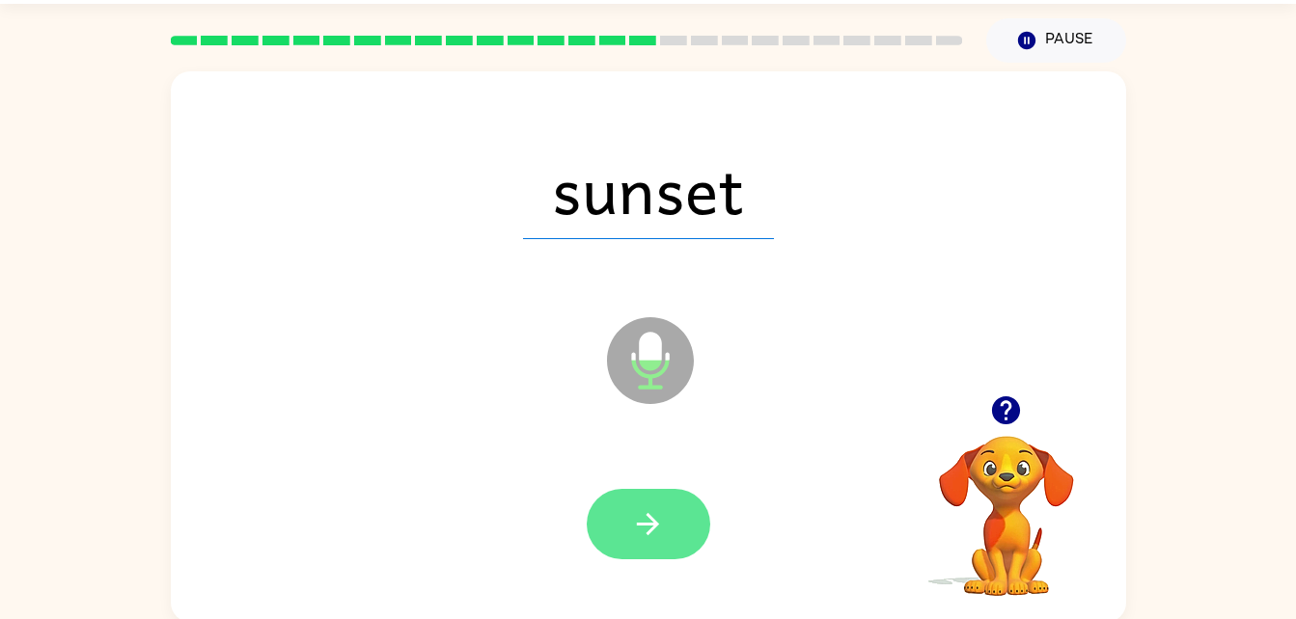
click at [696, 529] on button "button" at bounding box center [648, 524] width 123 height 70
click at [623, 553] on button "button" at bounding box center [648, 524] width 123 height 70
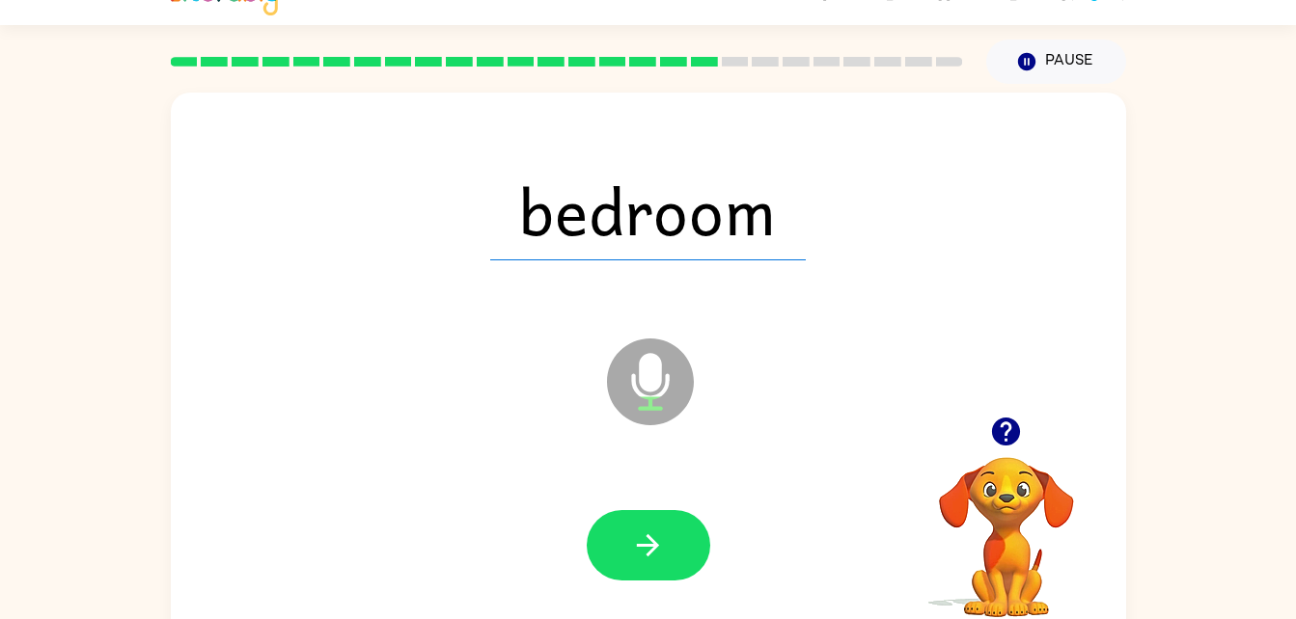
scroll to position [48, 0]
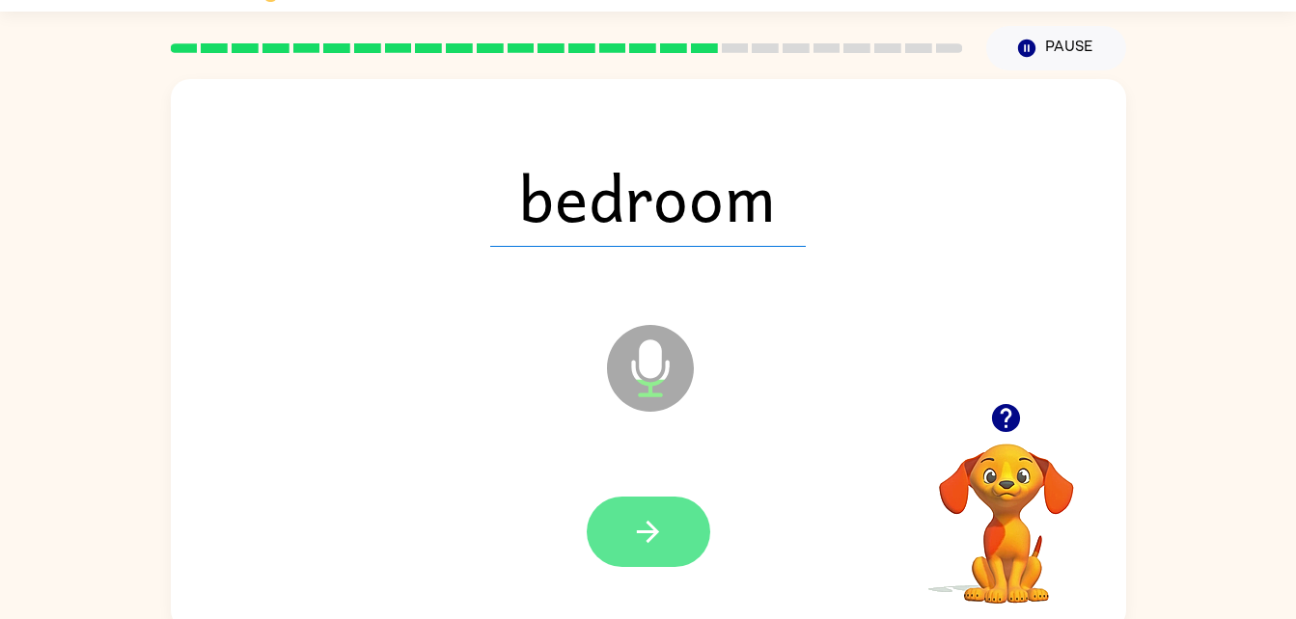
click at [642, 519] on icon "button" at bounding box center [648, 532] width 34 height 34
click at [621, 536] on div at bounding box center [648, 532] width 123 height 70
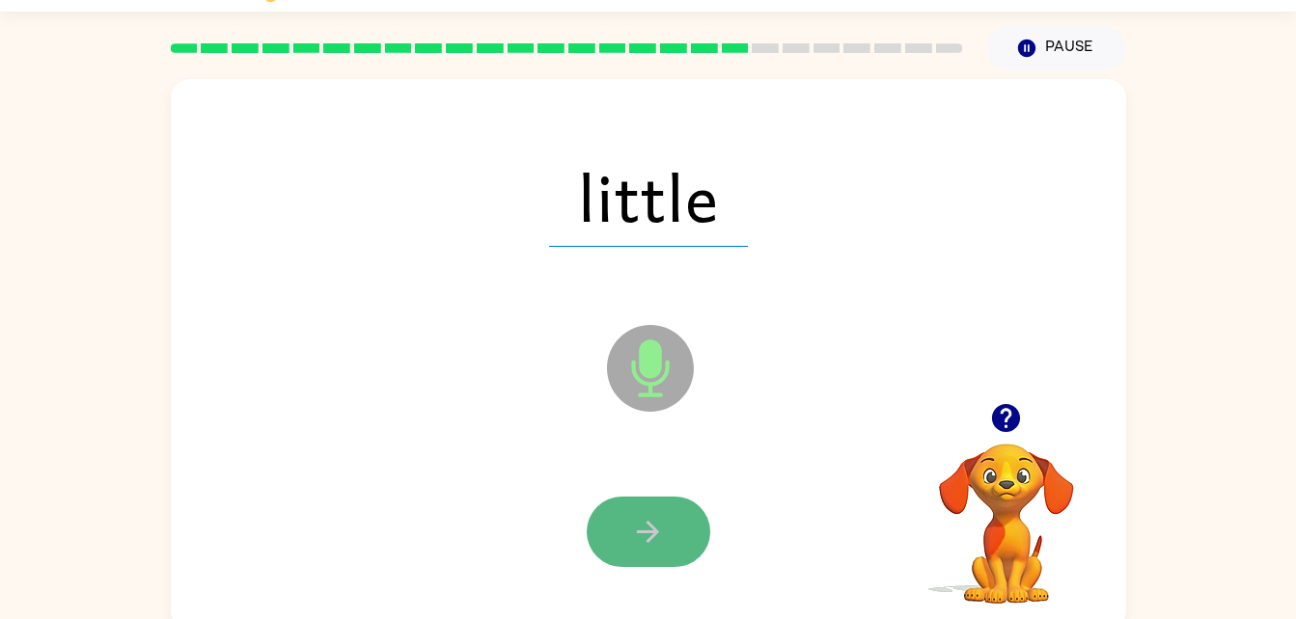
click at [644, 517] on icon "button" at bounding box center [648, 532] width 34 height 34
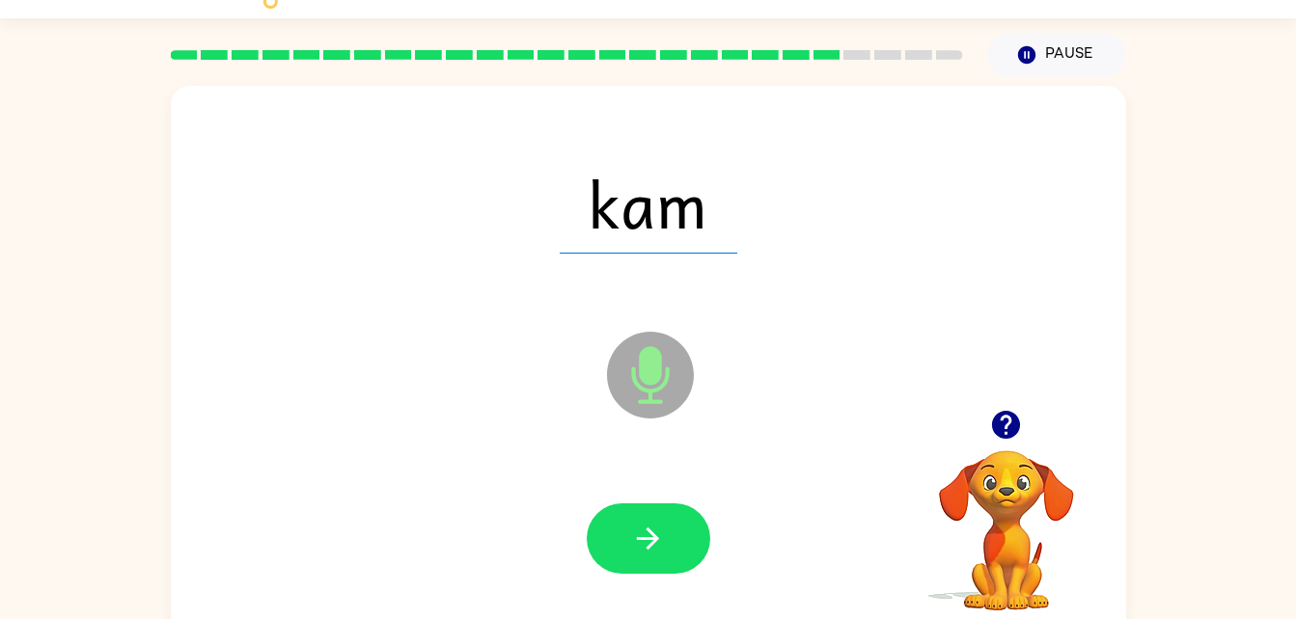
scroll to position [46, 0]
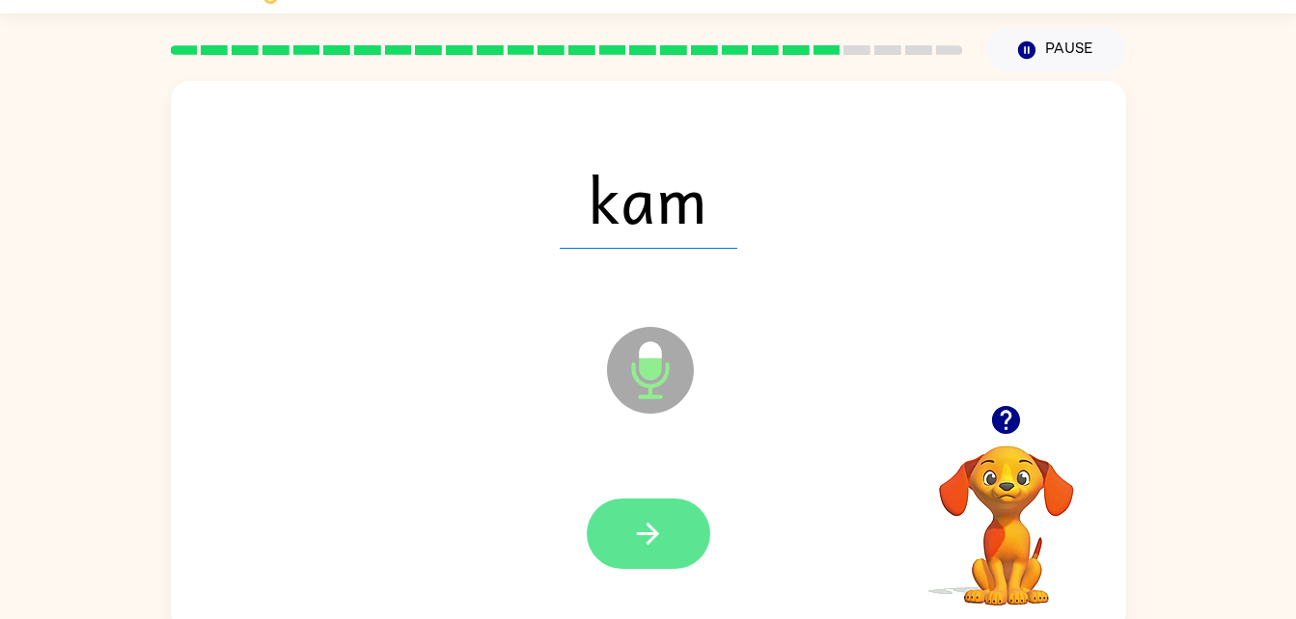
click at [675, 527] on button "button" at bounding box center [648, 534] width 123 height 70
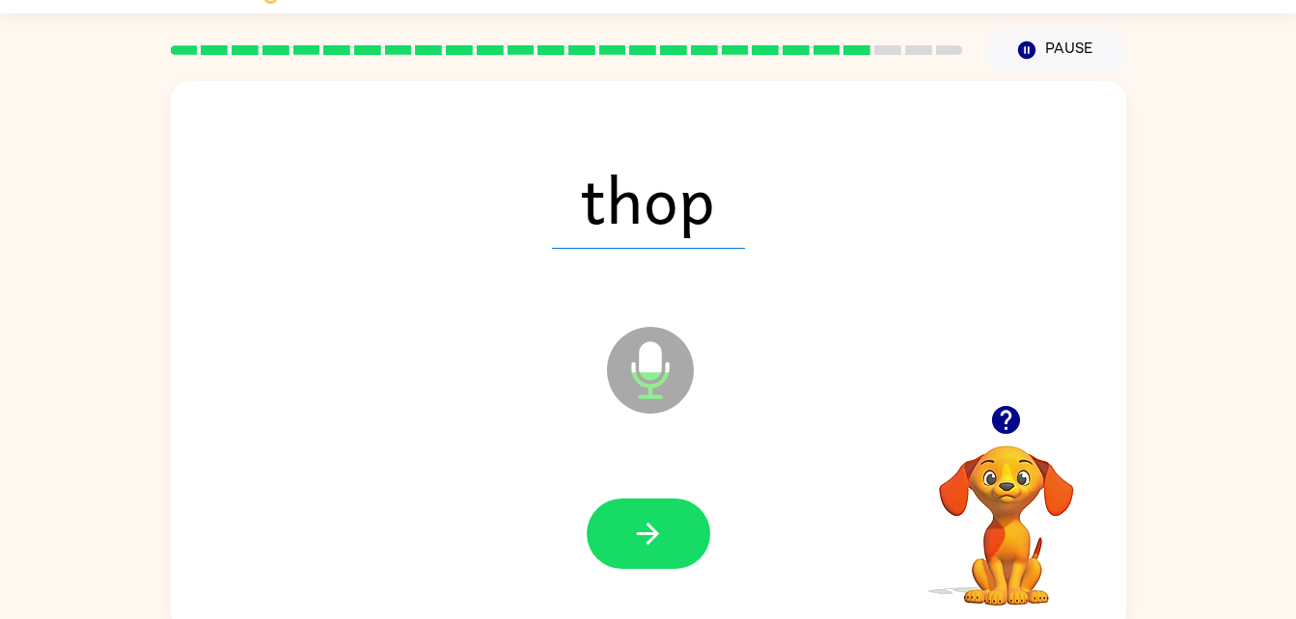
click at [675, 473] on div at bounding box center [648, 534] width 916 height 158
click at [664, 521] on icon "button" at bounding box center [648, 534] width 34 height 34
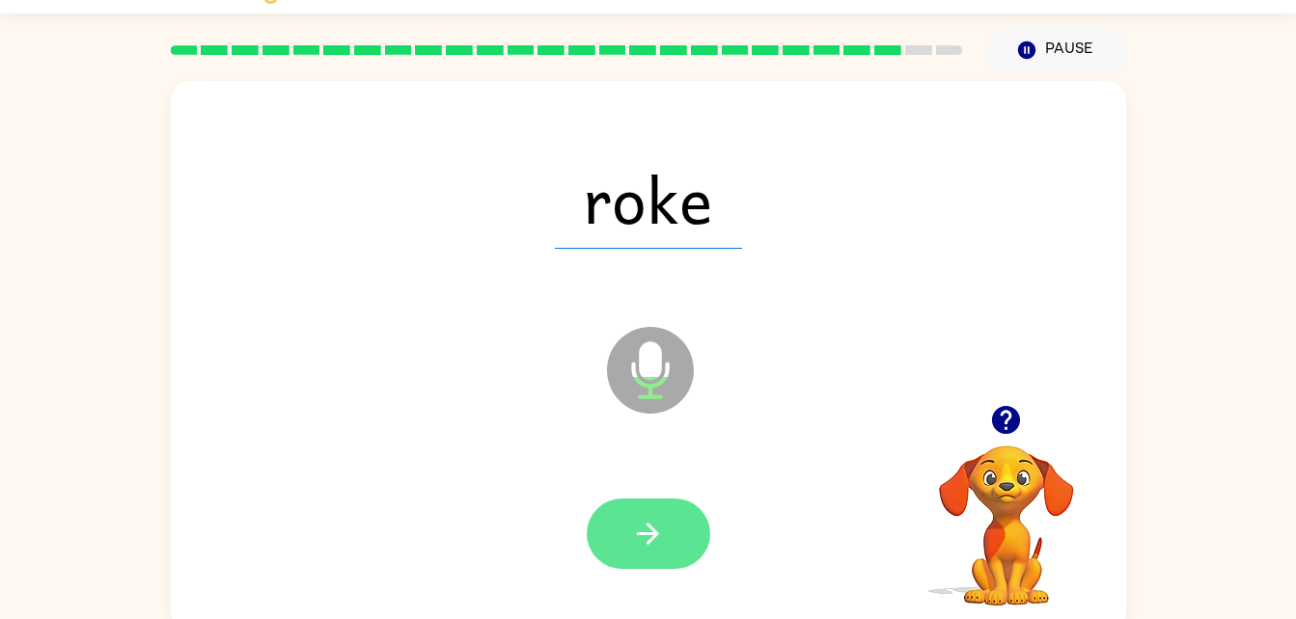
click at [615, 559] on button "button" at bounding box center [648, 534] width 123 height 70
click at [637, 502] on button "button" at bounding box center [648, 534] width 123 height 70
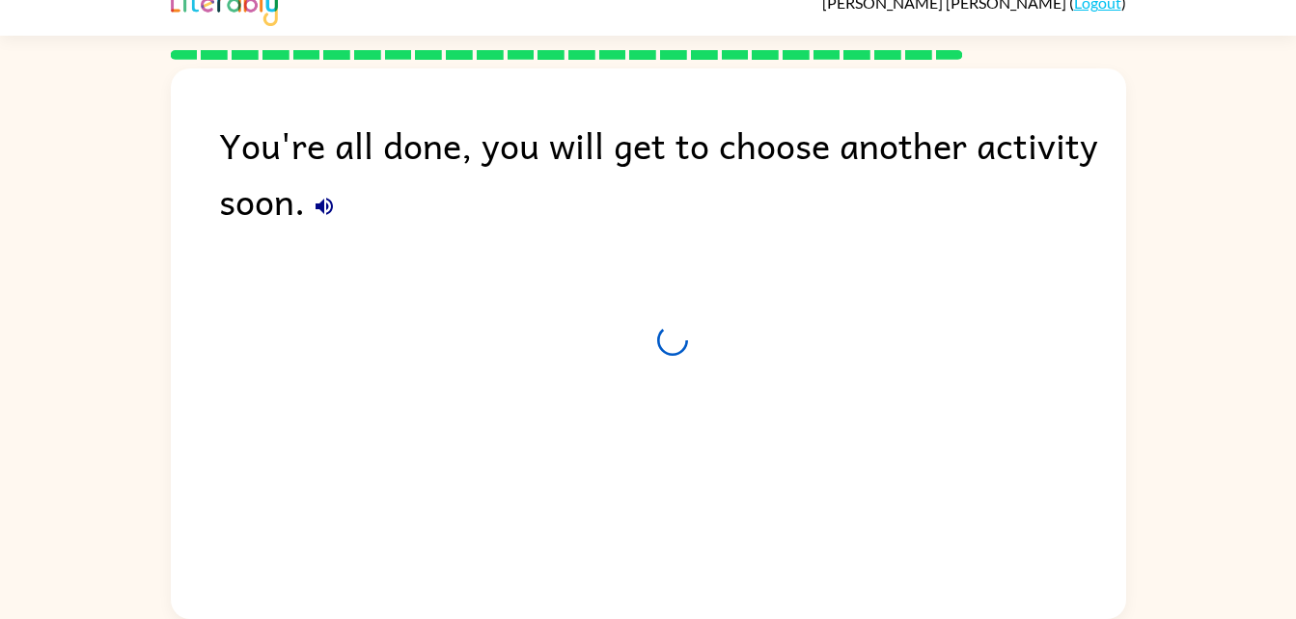
scroll to position [24, 0]
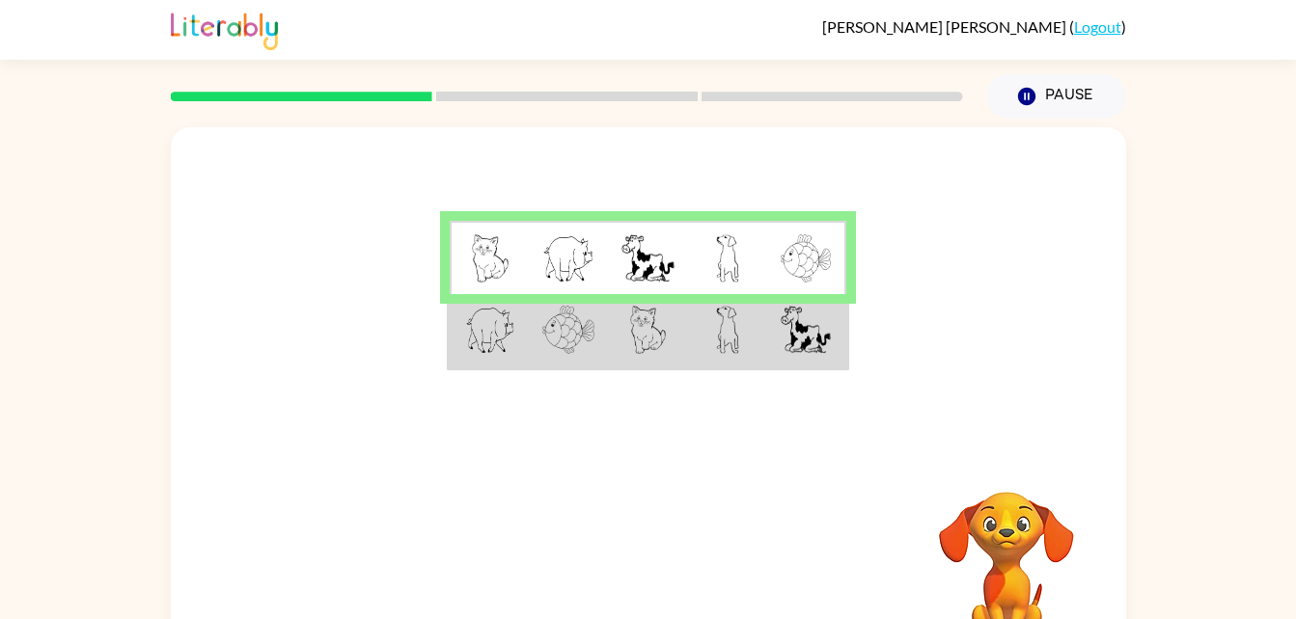
click at [625, 335] on td at bounding box center [647, 331] width 79 height 74
click at [650, 351] on img at bounding box center [648, 330] width 37 height 48
click at [633, 364] on td at bounding box center [647, 331] width 79 height 74
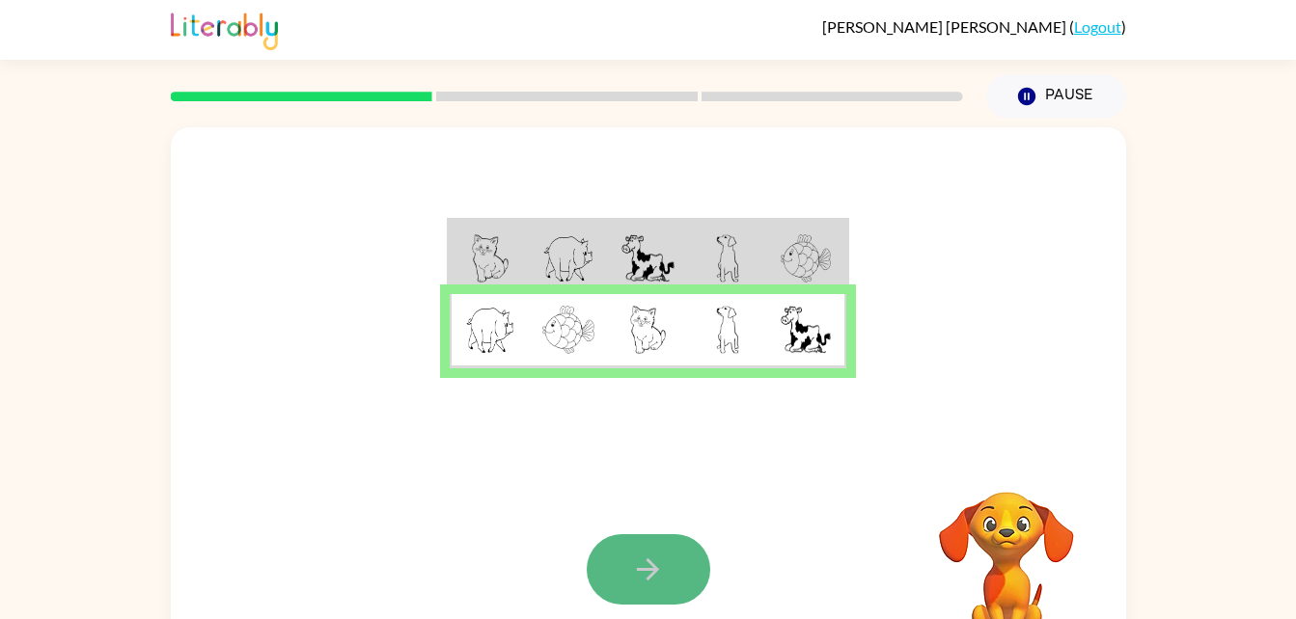
click at [675, 572] on button "button" at bounding box center [648, 569] width 123 height 70
click at [679, 568] on button "button" at bounding box center [648, 569] width 123 height 70
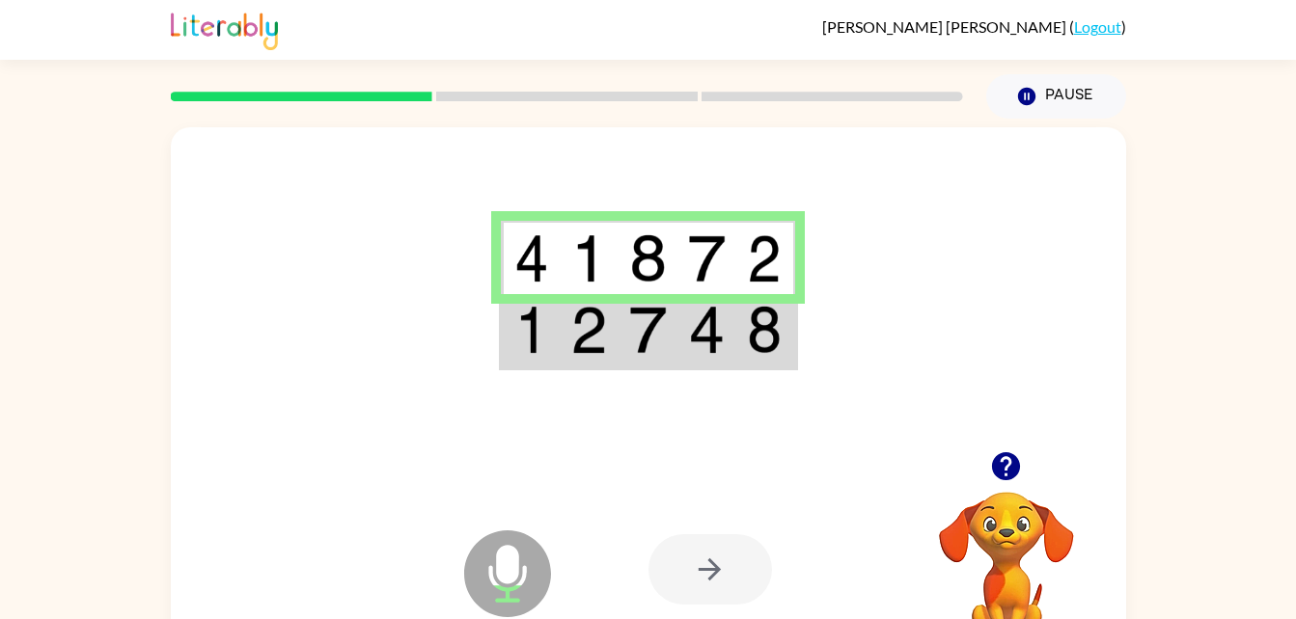
click at [732, 589] on div at bounding box center [709, 569] width 123 height 70
click at [659, 366] on td at bounding box center [647, 331] width 59 height 74
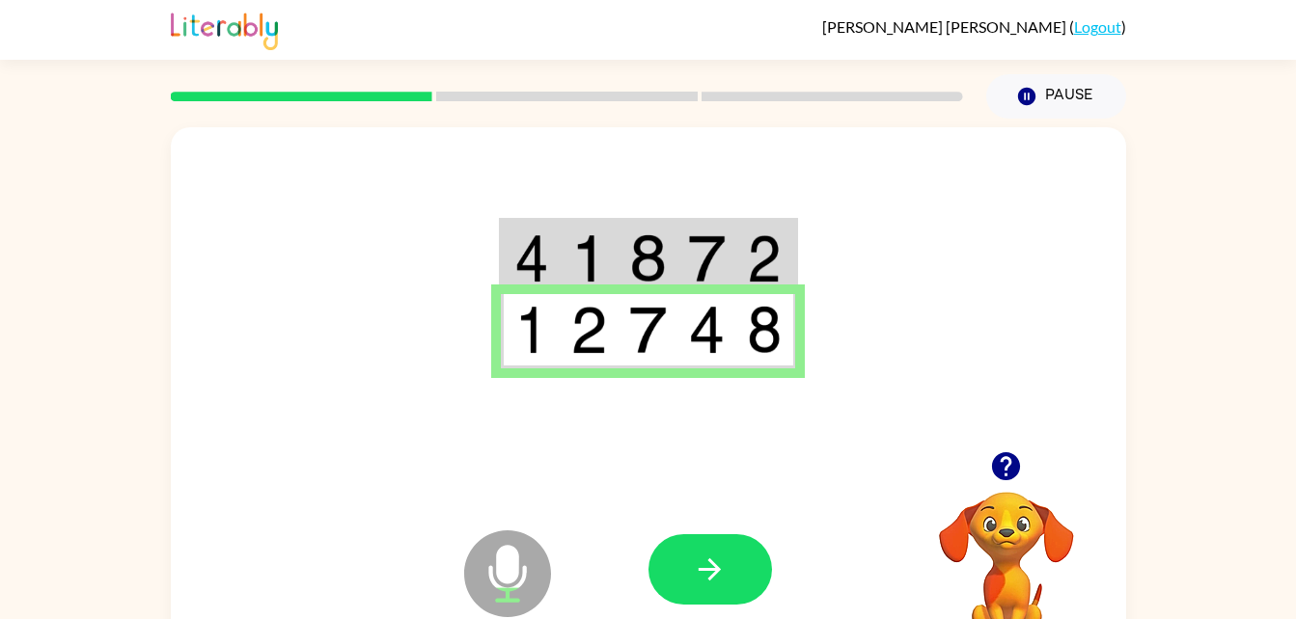
click at [658, 368] on td at bounding box center [647, 331] width 59 height 74
click at [713, 566] on icon "button" at bounding box center [710, 570] width 34 height 34
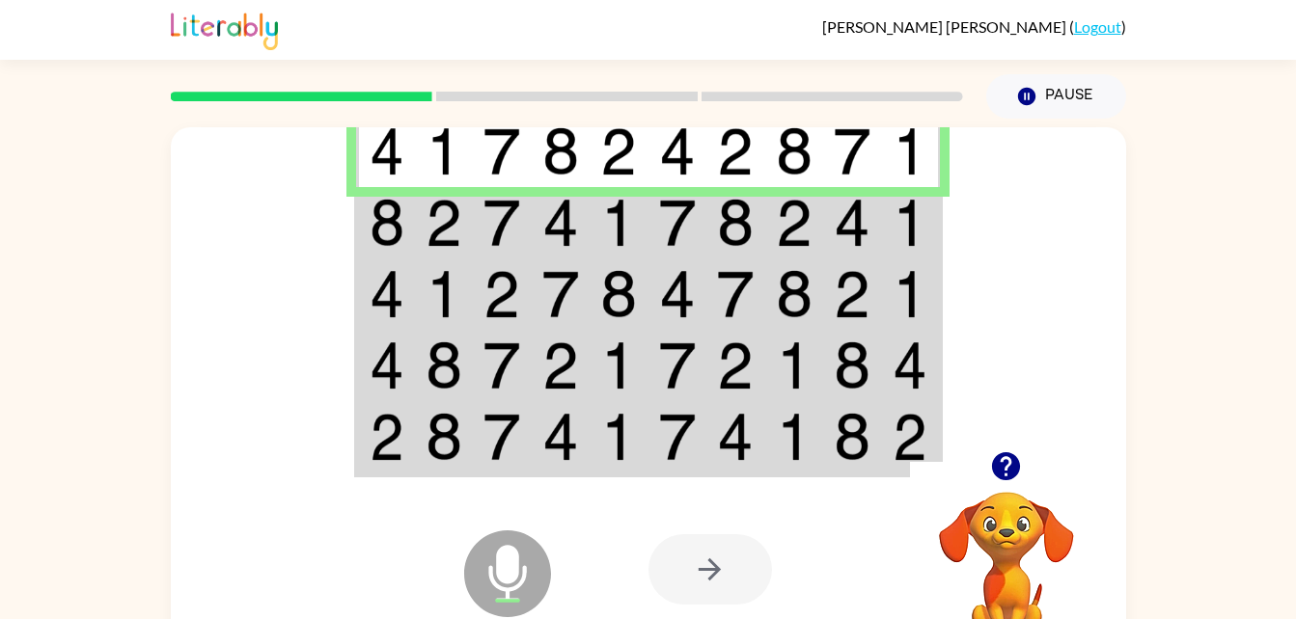
click at [818, 593] on div at bounding box center [790, 569] width 285 height 217
click at [694, 225] on img at bounding box center [677, 223] width 37 height 48
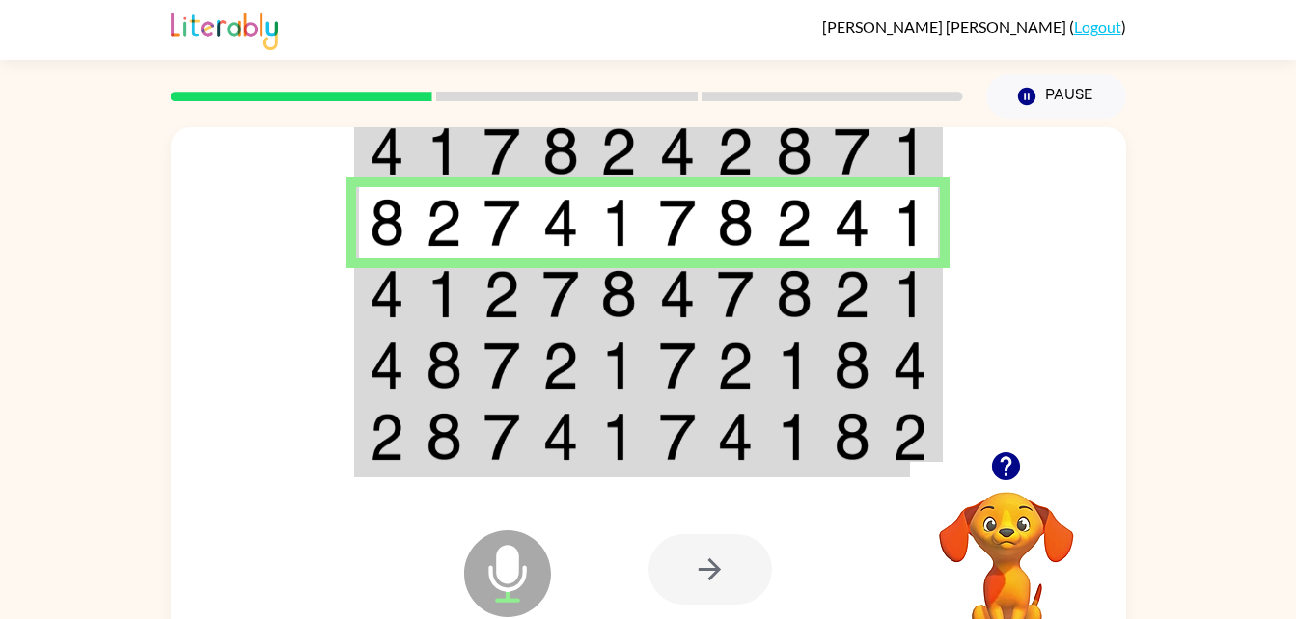
click at [717, 573] on div at bounding box center [709, 569] width 123 height 70
click at [696, 572] on div at bounding box center [709, 569] width 123 height 70
click at [734, 579] on div at bounding box center [709, 569] width 123 height 70
click at [512, 570] on icon "Microphone The Microphone is here when it is your turn to talk" at bounding box center [603, 598] width 289 height 145
click at [718, 555] on div at bounding box center [709, 569] width 123 height 70
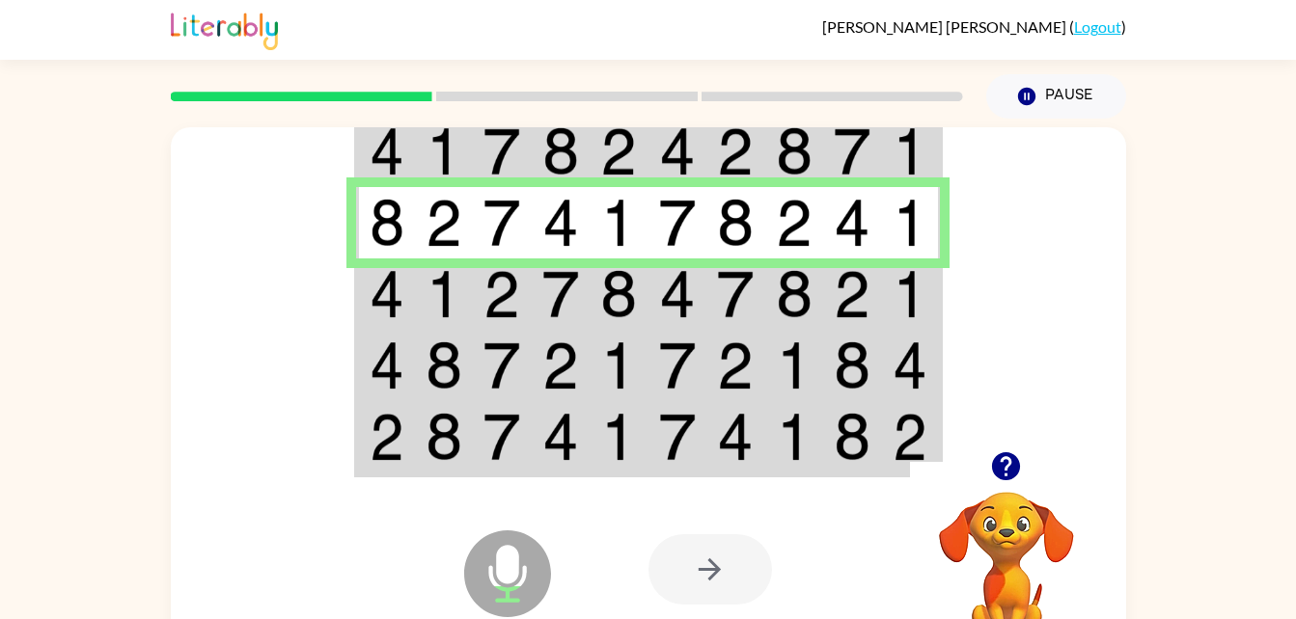
click at [510, 573] on icon "Microphone The Microphone is here when it is your turn to talk" at bounding box center [603, 598] width 289 height 145
click at [700, 584] on div at bounding box center [709, 569] width 123 height 70
click at [527, 305] on td at bounding box center [502, 294] width 59 height 71
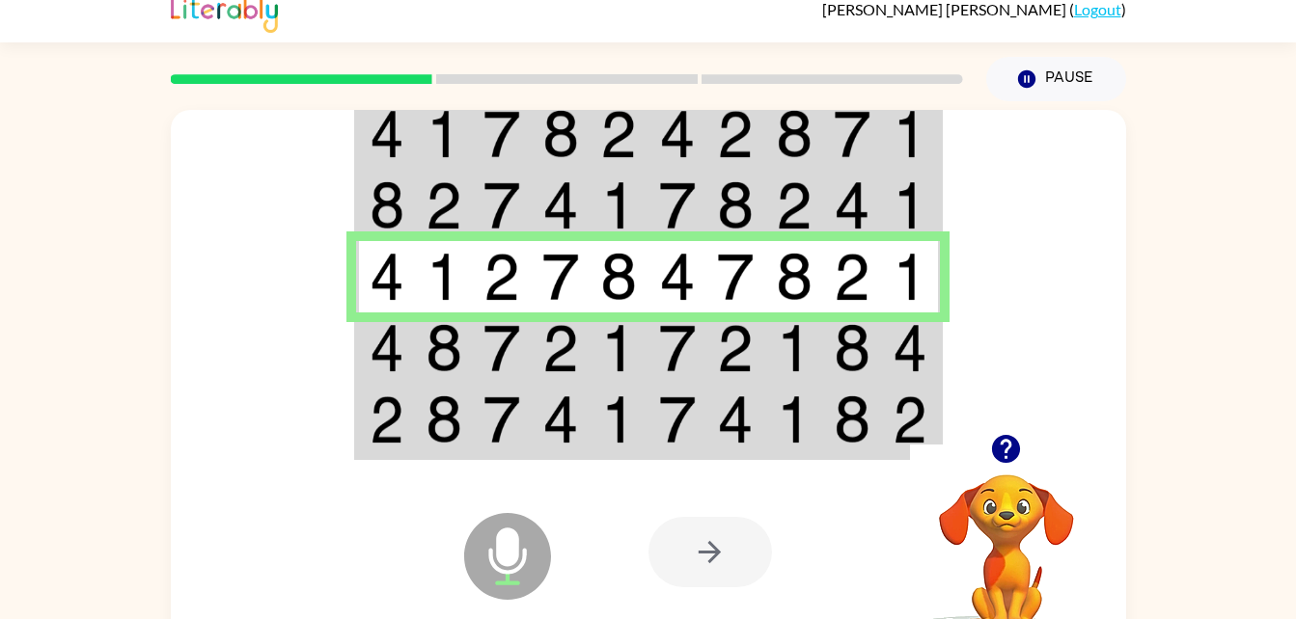
scroll to position [21, 0]
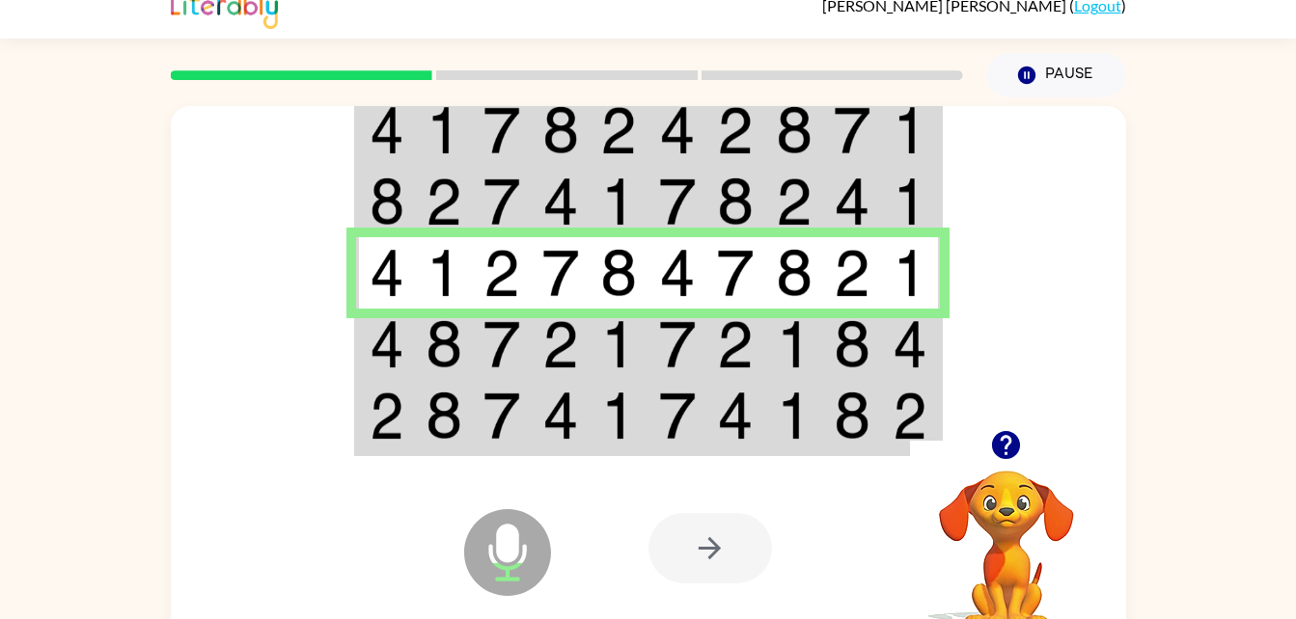
click at [431, 368] on img at bounding box center [443, 344] width 37 height 48
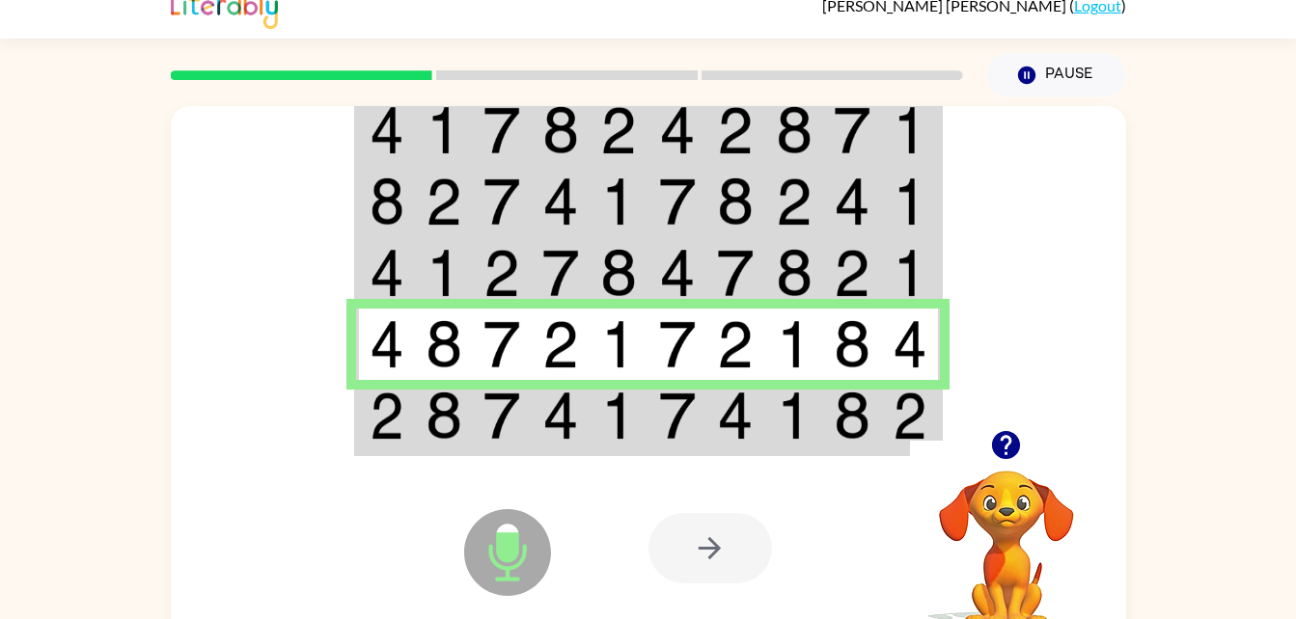
click at [697, 428] on td at bounding box center [677, 417] width 59 height 74
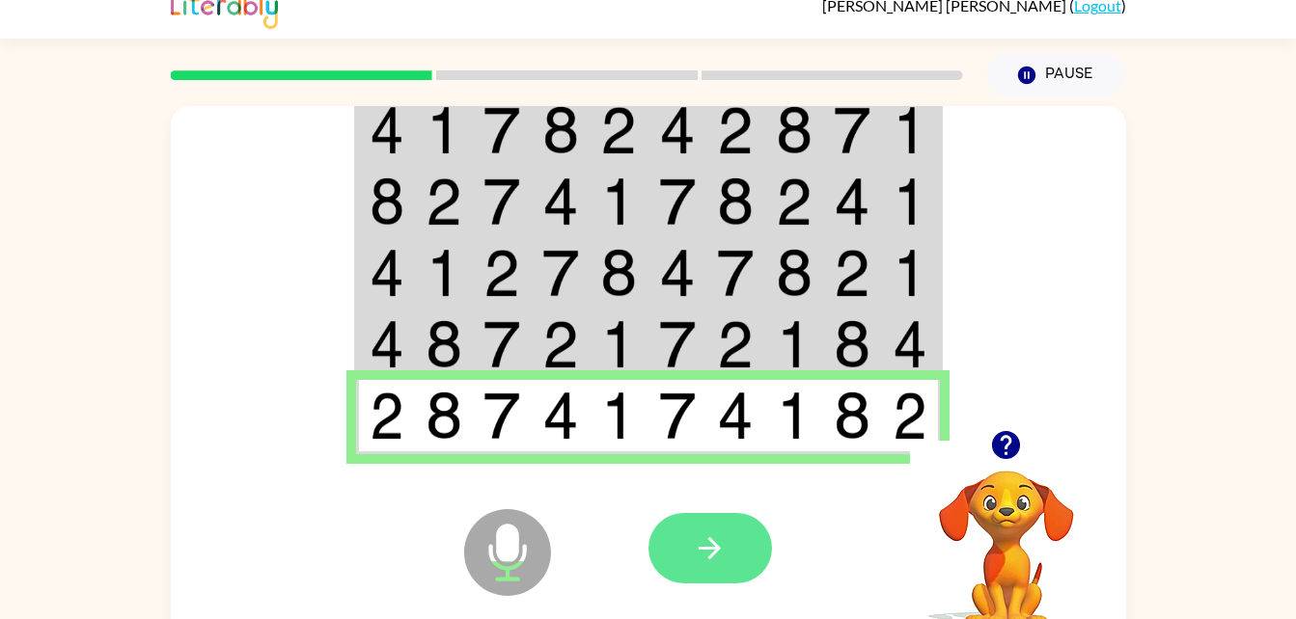
click at [697, 548] on icon "button" at bounding box center [710, 549] width 34 height 34
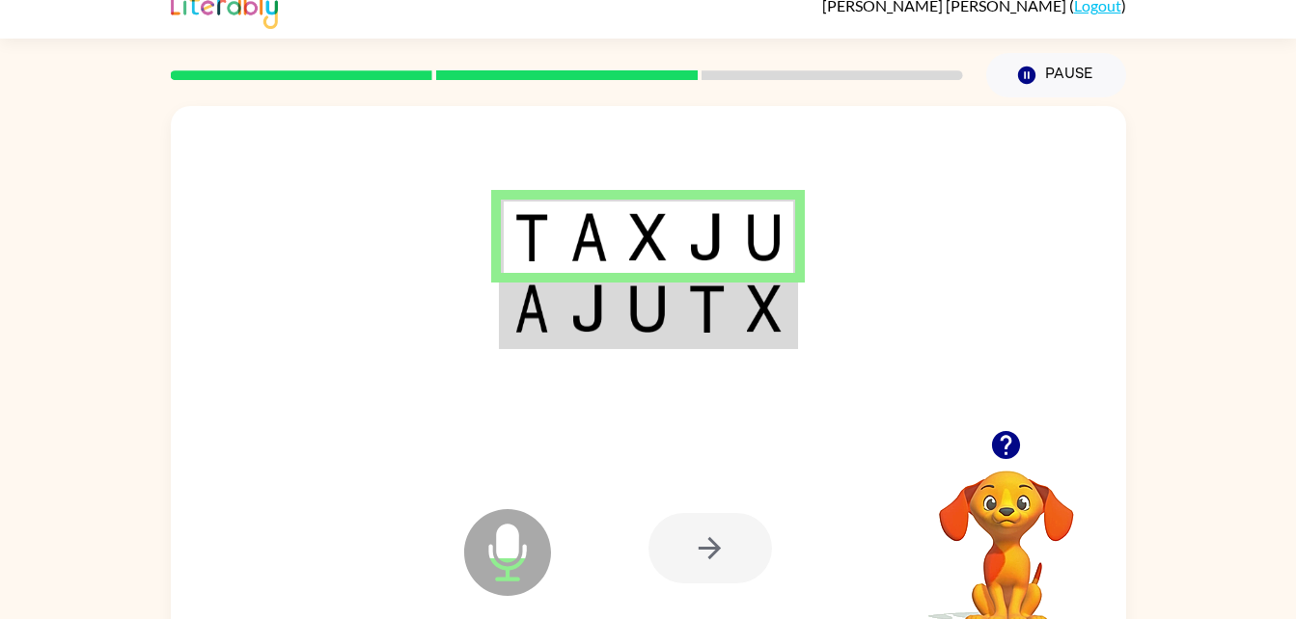
click at [722, 343] on td at bounding box center [706, 310] width 59 height 74
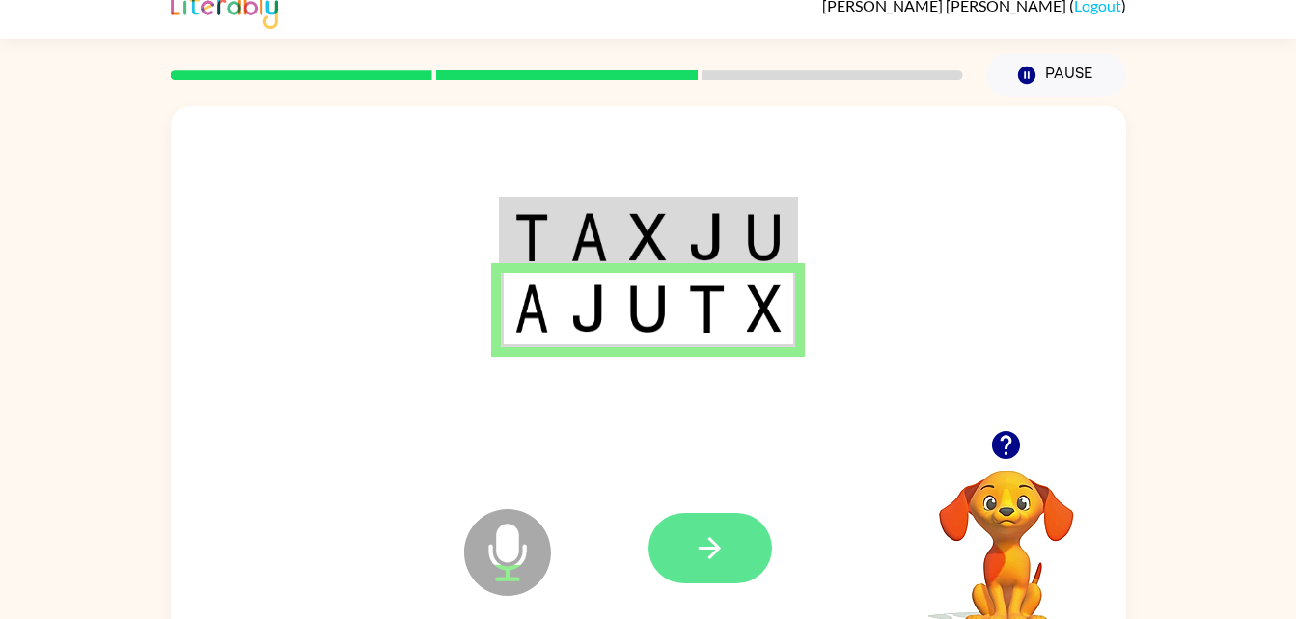
click at [706, 576] on button "button" at bounding box center [709, 548] width 123 height 70
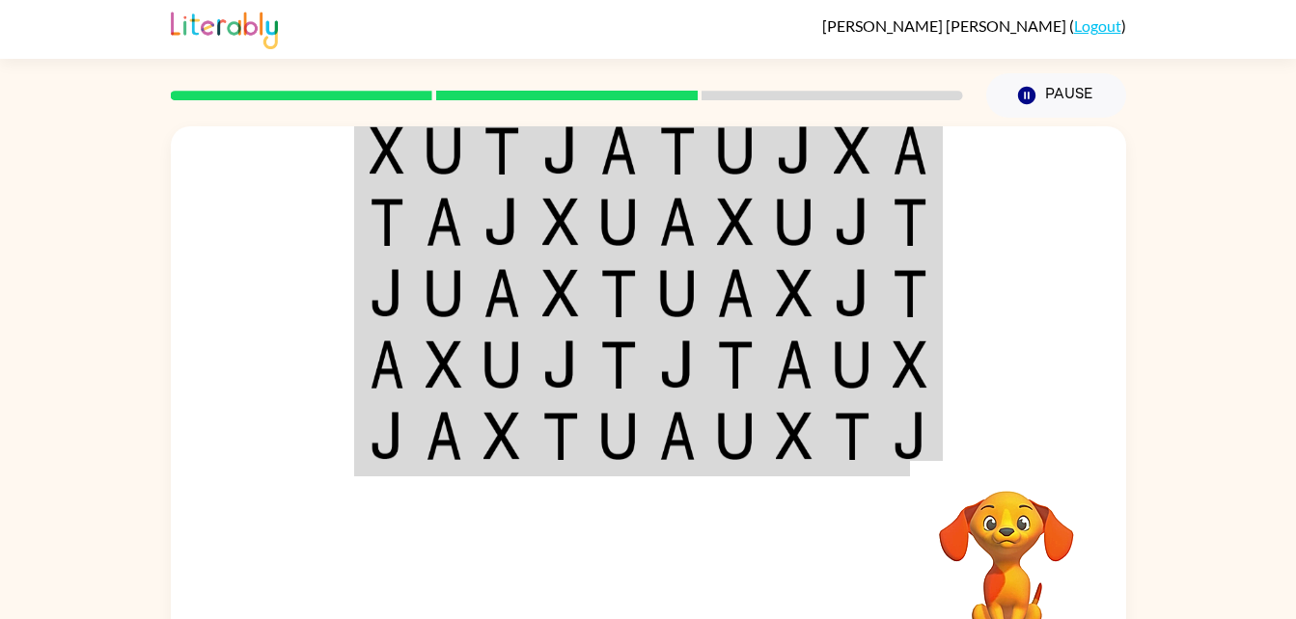
scroll to position [0, 0]
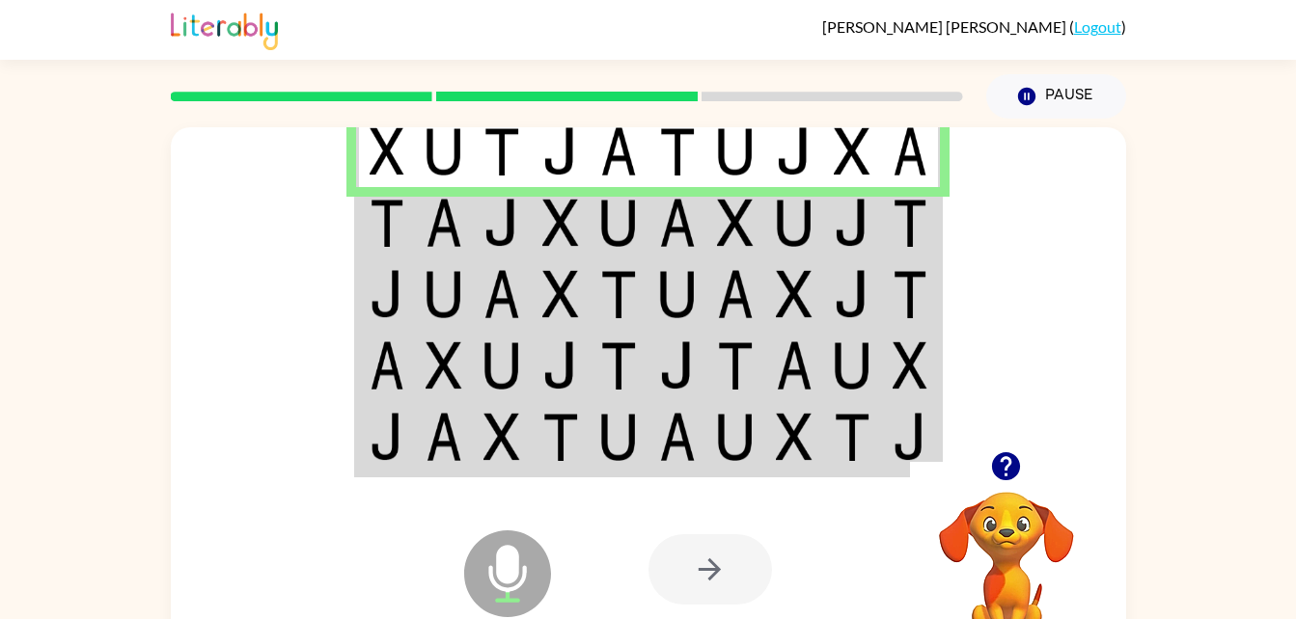
click at [694, 565] on div at bounding box center [709, 569] width 123 height 70
click at [595, 208] on td at bounding box center [618, 222] width 59 height 71
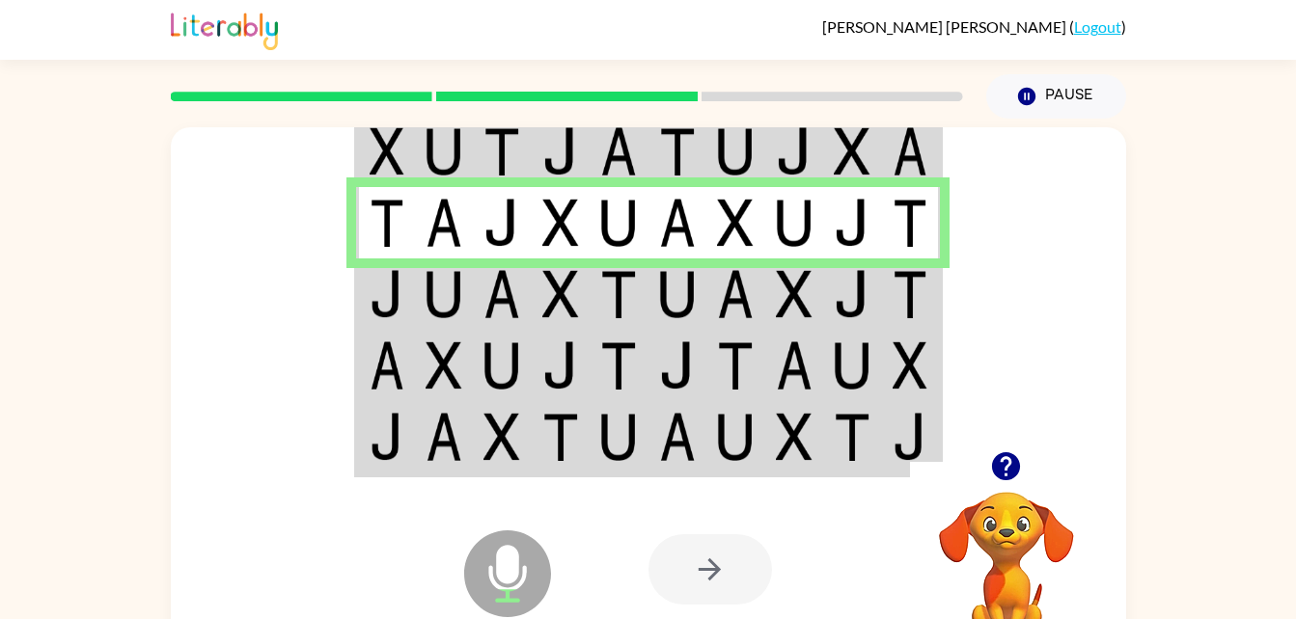
click at [735, 601] on div at bounding box center [709, 569] width 123 height 70
click at [489, 263] on td at bounding box center [502, 294] width 59 height 71
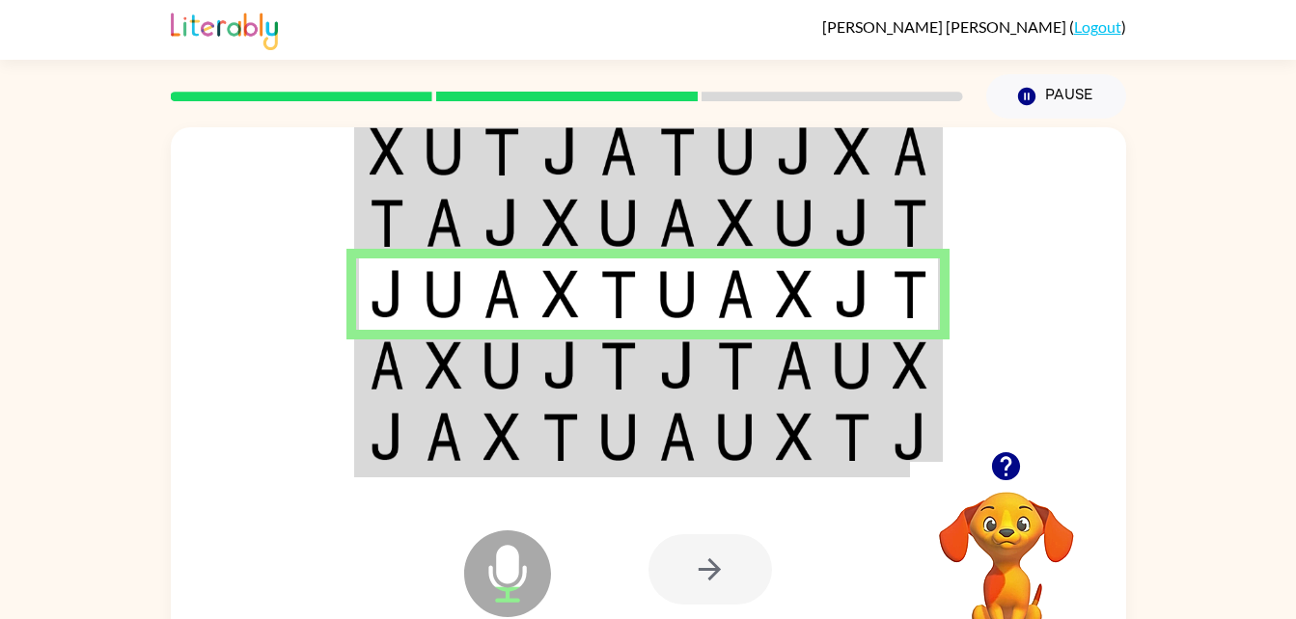
click at [468, 268] on td at bounding box center [444, 294] width 59 height 71
click at [491, 275] on img at bounding box center [501, 294] width 37 height 48
click at [538, 354] on td at bounding box center [561, 365] width 59 height 71
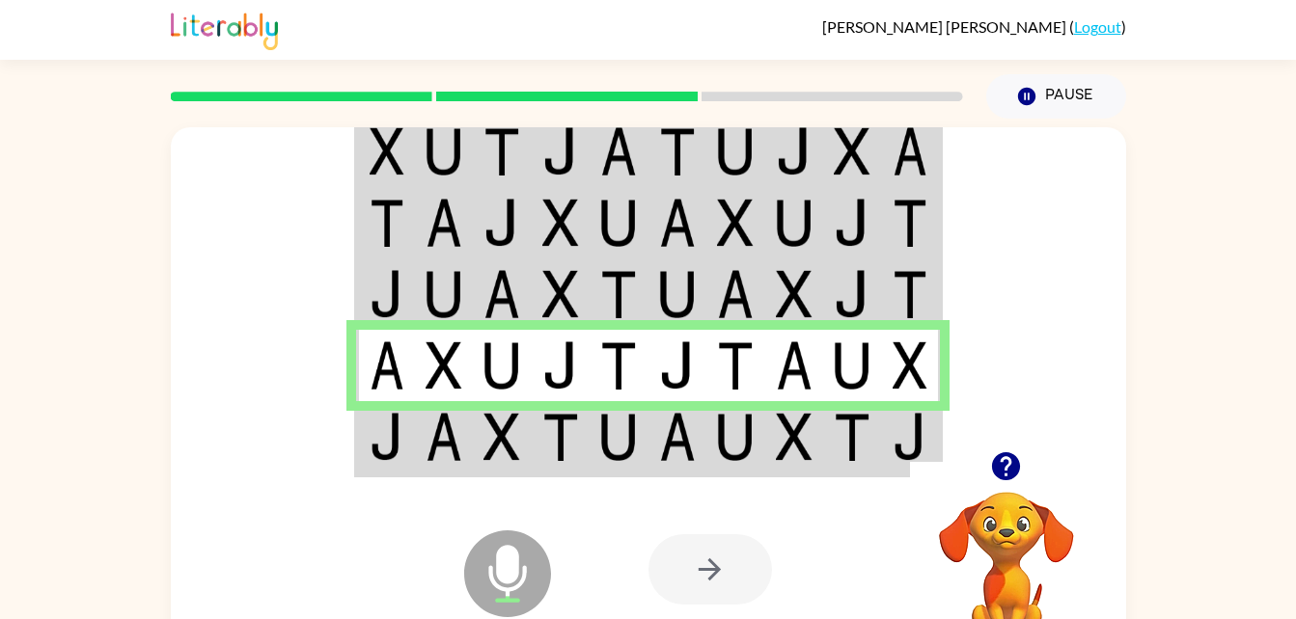
click at [546, 419] on img at bounding box center [560, 437] width 37 height 48
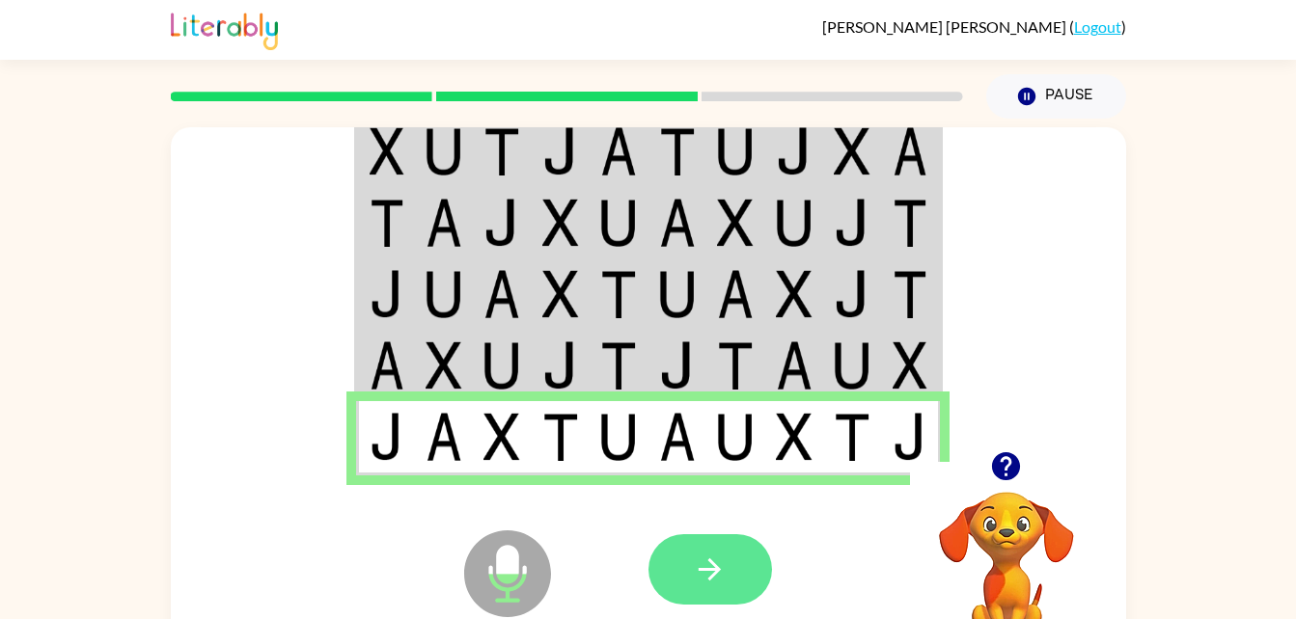
click at [733, 560] on button "button" at bounding box center [709, 569] width 123 height 70
